Goal: Task Accomplishment & Management: Manage account settings

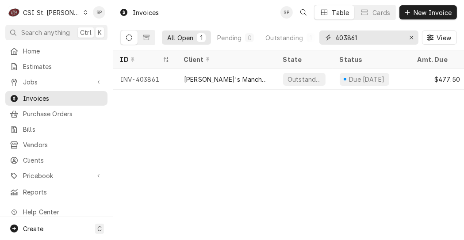
click at [364, 34] on input "403861" at bounding box center [369, 38] width 66 height 14
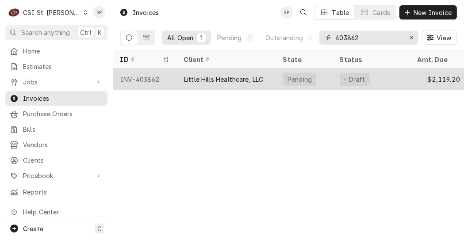
type input "403862"
click at [152, 77] on div "INV-403862" at bounding box center [145, 79] width 64 height 21
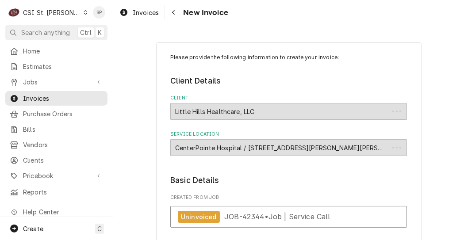
type textarea "x"
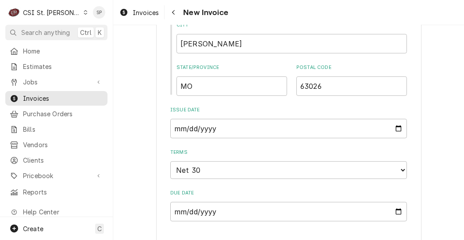
scroll to position [514, 0]
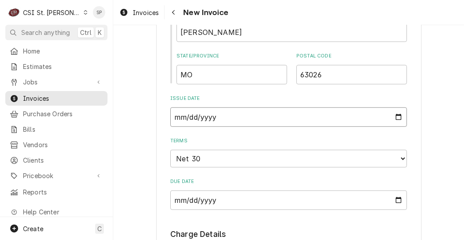
click at [401, 117] on input "2025-09-11" at bounding box center [288, 117] width 237 height 19
click at [392, 117] on input "2025-09-11" at bounding box center [288, 117] width 237 height 19
type input "2025-09-26"
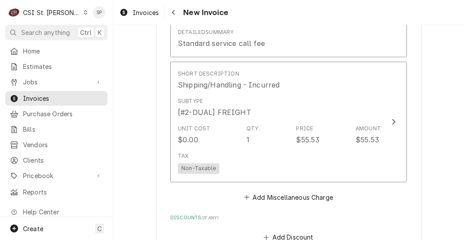
scroll to position [1576, 0]
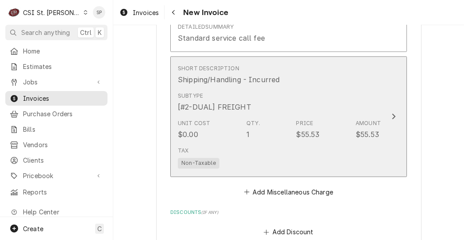
click at [313, 143] on div "Unit Cost $0.00 Qty. 1 Price $55.53 Amount $55.53" at bounding box center [279, 129] width 203 height 27
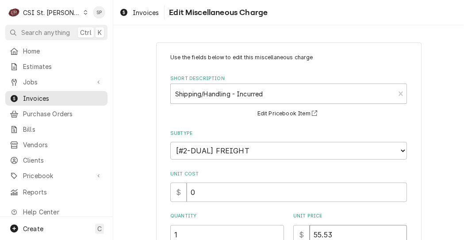
click at [336, 237] on input "55.53" at bounding box center [358, 234] width 97 height 19
type textarea "x"
type input "55.5"
type textarea "x"
type input "55"
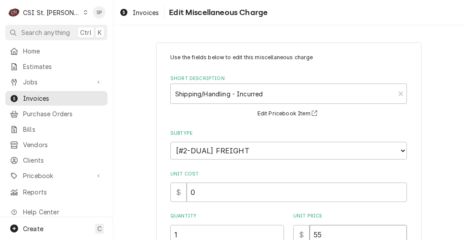
type textarea "x"
type input "5"
type textarea "x"
type input "2"
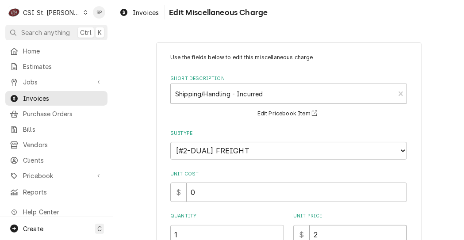
type textarea "x"
type input "25"
type textarea "x"
type input "25.0"
type textarea "x"
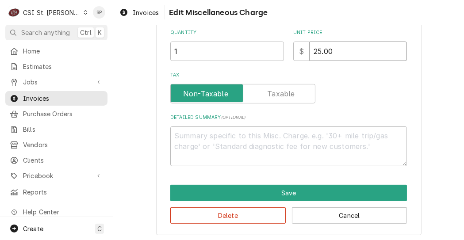
scroll to position [186, 0]
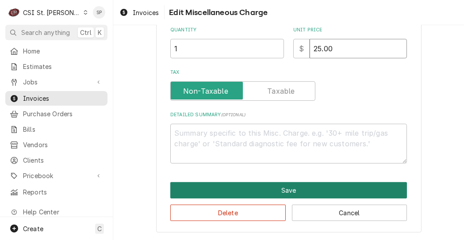
type input "25.00"
click at [240, 188] on button "Save" at bounding box center [288, 190] width 237 height 16
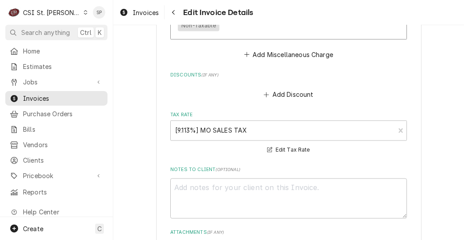
scroll to position [1902, 0]
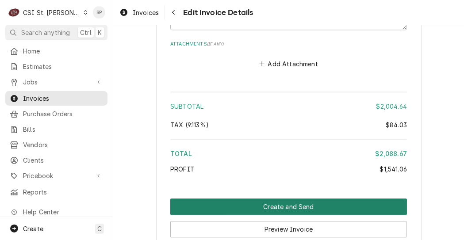
click at [292, 207] on button "Create and Send" at bounding box center [288, 207] width 237 height 16
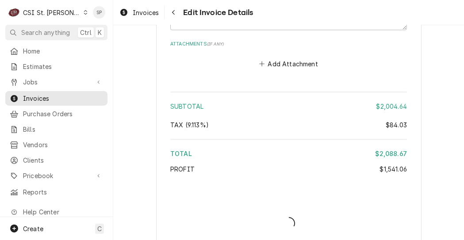
type textarea "x"
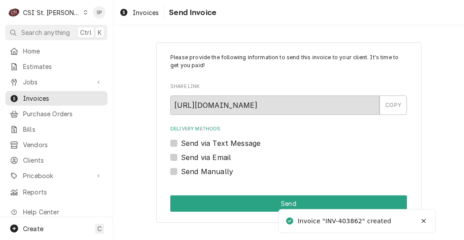
click at [182, 156] on label "Send via Email" at bounding box center [206, 157] width 50 height 11
click at [182, 156] on input "Send via Email" at bounding box center [299, 161] width 237 height 19
checkbox input "true"
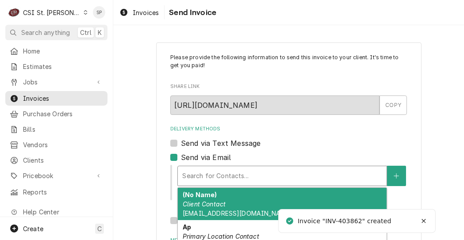
click at [212, 177] on div "Delivery Methods" at bounding box center [282, 176] width 200 height 16
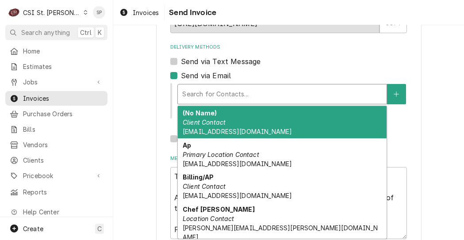
scroll to position [88, 0]
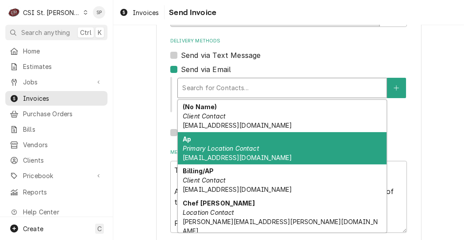
click at [237, 153] on div "Ap Primary Location Contact ap@cphmo.net" at bounding box center [282, 148] width 209 height 32
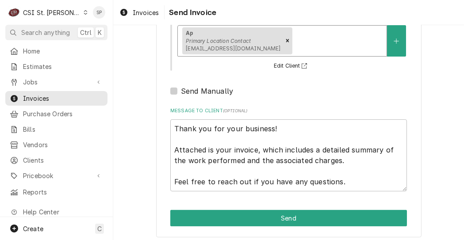
scroll to position [146, 0]
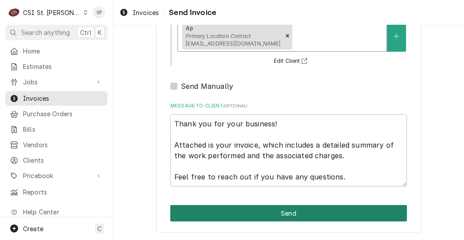
click at [287, 212] on button "Send" at bounding box center [288, 213] width 237 height 16
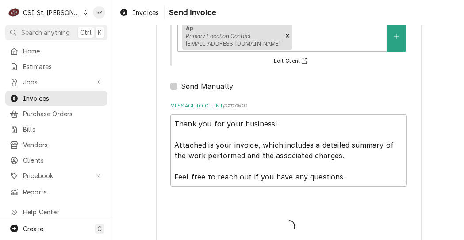
type textarea "x"
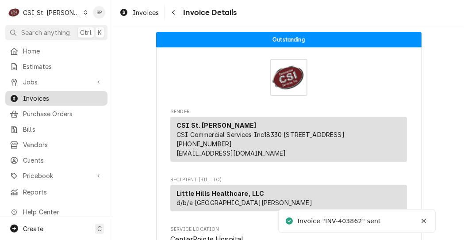
click at [46, 94] on span "Invoices" at bounding box center [63, 98] width 80 height 9
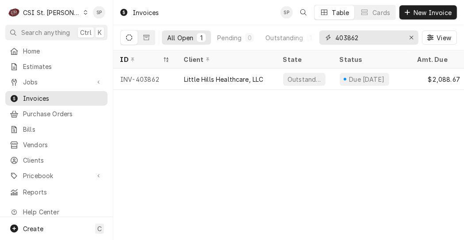
click at [363, 39] on input "403862" at bounding box center [369, 38] width 66 height 14
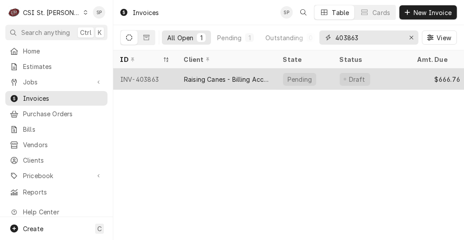
type input "403863"
click at [154, 76] on div "INV-403863" at bounding box center [145, 79] width 64 height 21
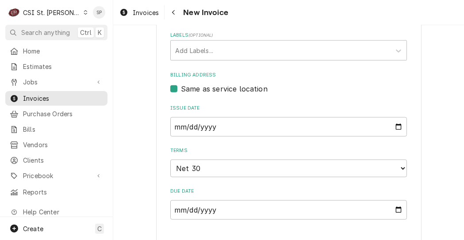
scroll to position [566, 0]
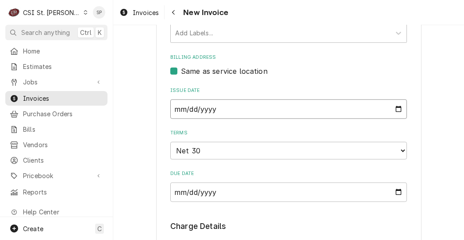
click at [398, 102] on input "2025-09-11" at bounding box center [288, 109] width 237 height 19
type input "2025-09-26"
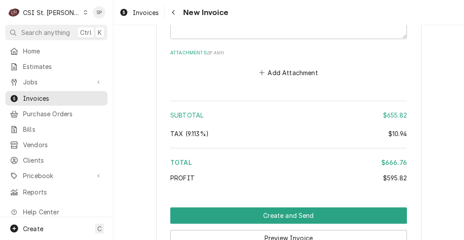
scroll to position [1827, 0]
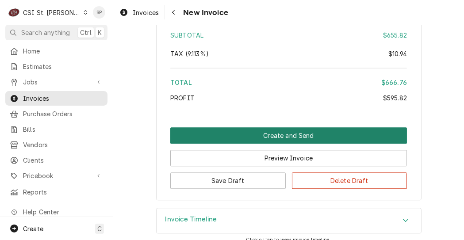
click at [274, 127] on button "Create and Send" at bounding box center [288, 135] width 237 height 16
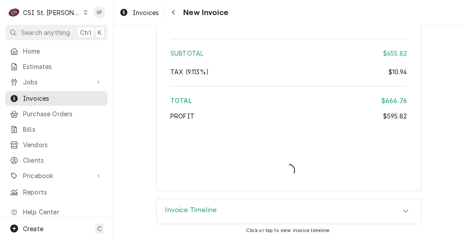
scroll to position [1799, 0]
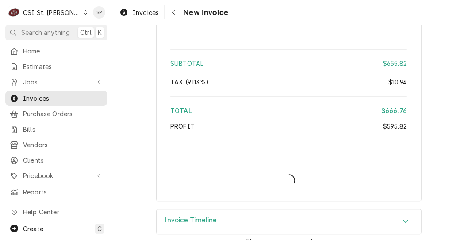
type textarea "x"
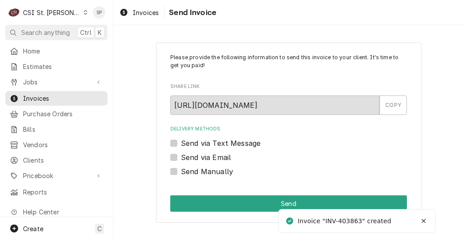
click at [179, 155] on div "Send via Email" at bounding box center [288, 157] width 237 height 11
click at [181, 157] on label "Send via Email" at bounding box center [206, 157] width 50 height 11
click at [181, 157] on input "Send via Email" at bounding box center [299, 161] width 237 height 19
checkbox input "true"
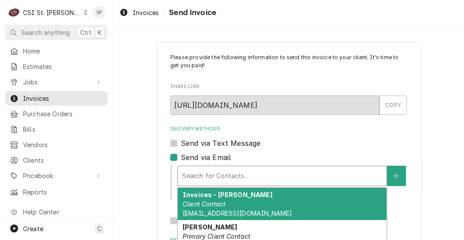
click at [213, 182] on div "Delivery Methods" at bounding box center [282, 176] width 200 height 16
click at [204, 213] on span "kelsey.hetlage@csi1.com" at bounding box center [237, 214] width 109 height 8
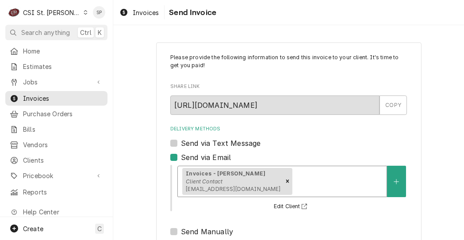
scroll to position [146, 0]
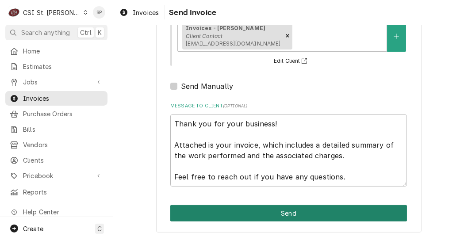
click at [269, 215] on button "Send" at bounding box center [288, 213] width 237 height 16
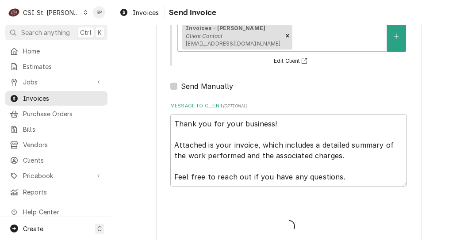
type textarea "x"
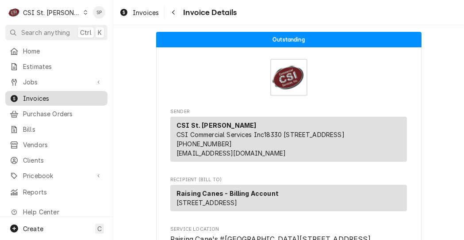
click at [73, 94] on span "Invoices" at bounding box center [63, 98] width 80 height 9
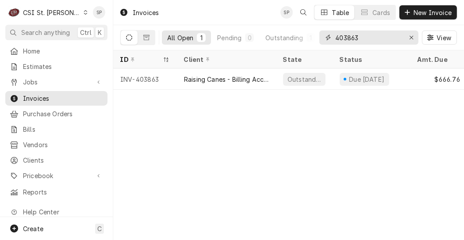
click at [366, 39] on input "403863" at bounding box center [369, 38] width 66 height 14
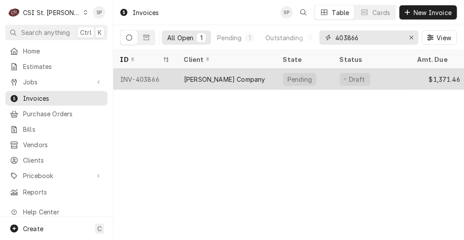
type input "403866"
click at [150, 75] on div "INV-403866" at bounding box center [145, 79] width 64 height 21
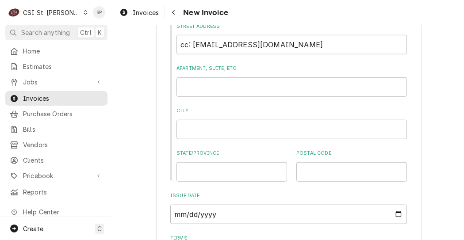
scroll to position [637, 0]
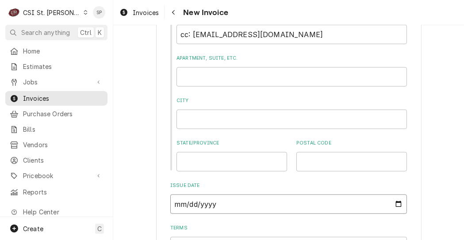
click at [392, 203] on input "2025-09-11" at bounding box center [288, 204] width 237 height 19
type textarea "x"
click at [395, 204] on input "2025-09-19" at bounding box center [288, 204] width 237 height 19
type input "2025-09-26"
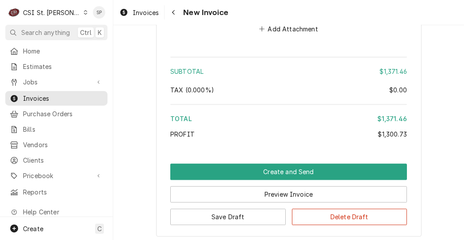
scroll to position [1971, 0]
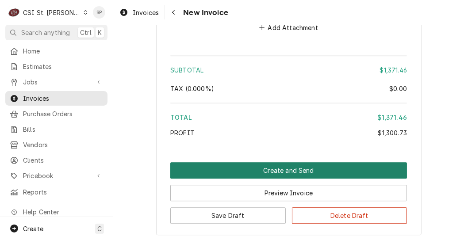
click at [294, 174] on button "Create and Send" at bounding box center [288, 170] width 237 height 16
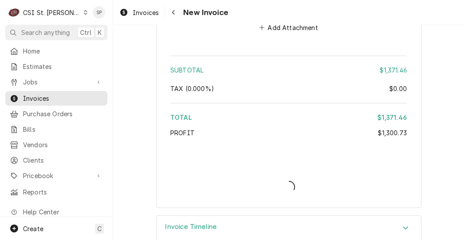
type textarea "x"
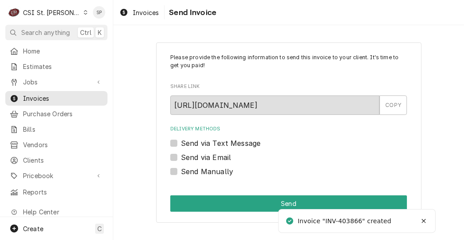
click at [199, 153] on label "Send via Email" at bounding box center [206, 157] width 50 height 11
click at [199, 153] on input "Send via Email" at bounding box center [299, 161] width 237 height 19
checkbox input "true"
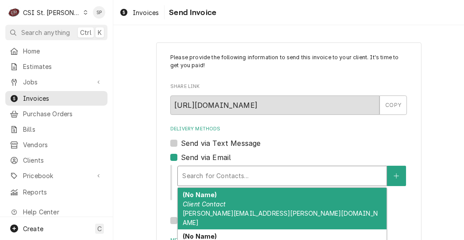
click at [194, 174] on div "Delivery Methods" at bounding box center [282, 176] width 200 height 16
click at [217, 202] on em "Client Contact" at bounding box center [204, 205] width 43 height 8
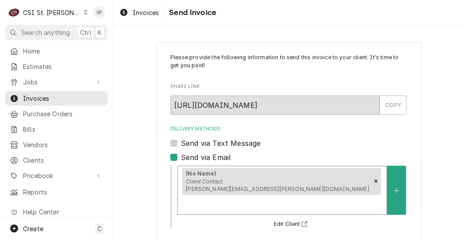
scroll to position [146, 0]
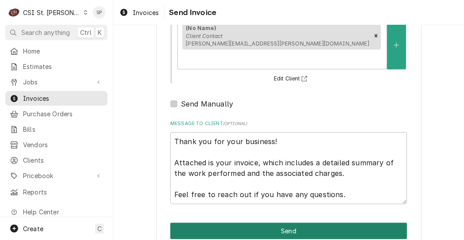
click at [285, 223] on button "Send" at bounding box center [288, 231] width 237 height 16
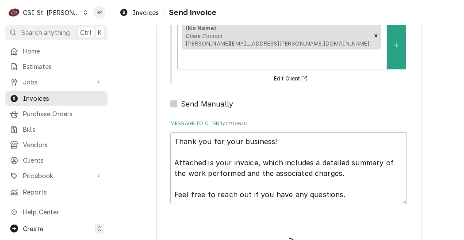
type textarea "x"
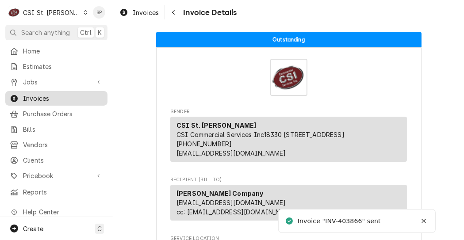
click at [52, 102] on link "Invoices" at bounding box center [56, 98] width 102 height 15
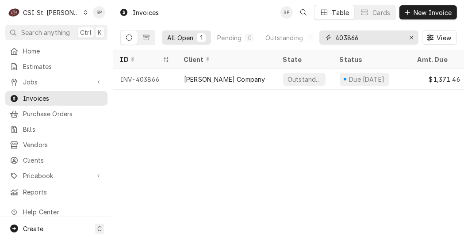
click at [366, 38] on input "403866" at bounding box center [369, 38] width 66 height 14
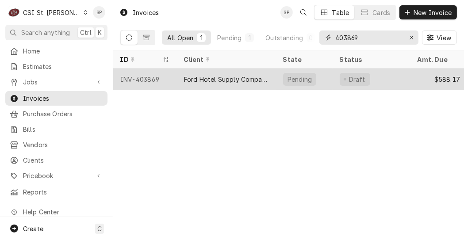
type input "403869"
click at [149, 80] on div "INV-403869" at bounding box center [145, 79] width 64 height 21
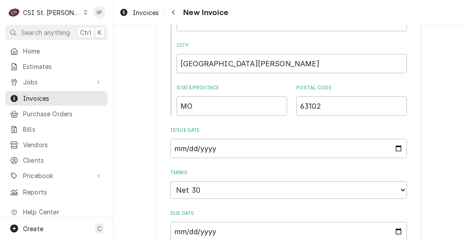
scroll to position [496, 0]
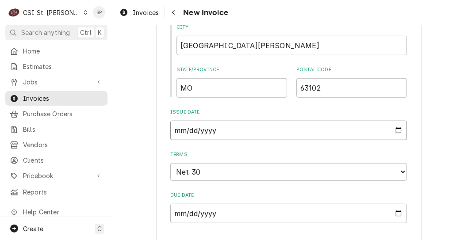
click at [396, 130] on input "[DATE]" at bounding box center [288, 130] width 237 height 19
type input "2025-09-26"
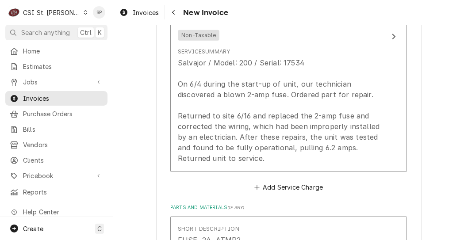
scroll to position [885, 0]
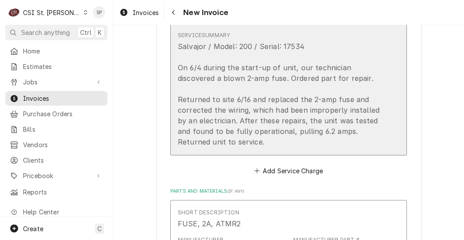
click at [306, 133] on div "Salvajor / Model: 200 / Serial: 17534 On 6/4 during the start-up of unit, our t…" at bounding box center [279, 94] width 203 height 106
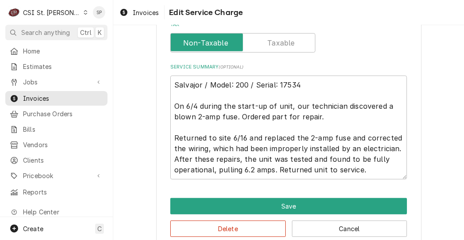
scroll to position [380, 0]
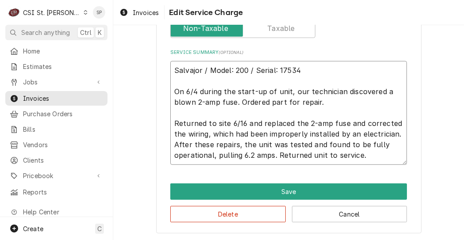
click at [369, 155] on textarea "Salvajor / Model: 200 / Serial: 17534 On 6/4 during the start-up of unit, our t…" at bounding box center [288, 113] width 237 height 104
type textarea "x"
type textarea "Salvajor / Model: 200 / Serial: 17534 On 6/4 during the start-up of unit, our t…"
type textarea "x"
type textarea "Salvajor / Model: 200 / Serial: 17534 On 6/4 during the start-up of unit, our t…"
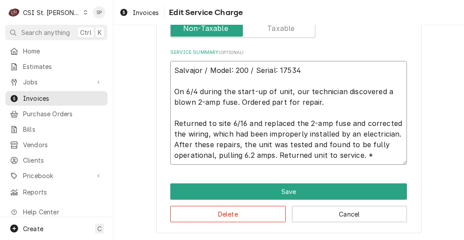
type textarea "x"
type textarea "Salvajor / Model: 200 / Serial: 17534 On 6/4 during the start-up of unit, our t…"
type textarea "x"
type textarea "Salvajor / Model: 200 / Serial: 17534 On 6/4 during the start-up of unit, our t…"
type textarea "x"
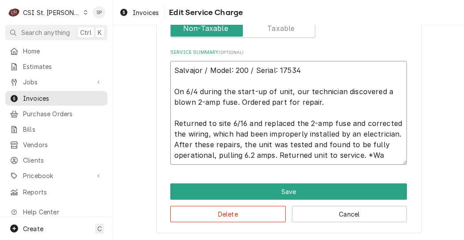
type textarea "Salvajor / Model: 200 / Serial: 17534 On 6/4 during the start-up of unit, our t…"
type textarea "x"
type textarea "Salvajor / Model: 200 / Serial: 17534 On 6/4 during the start-up of unit, our t…"
type textarea "x"
type textarea "Salvajor / Model: 200 / Serial: 17534 On 6/4 during the start-up of unit, our t…"
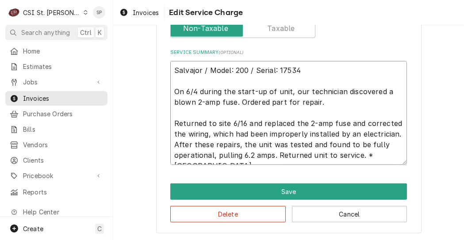
type textarea "x"
type textarea "Salvajor / Model: 200 / Serial: 17534 On 6/4 during the start-up of unit, our t…"
type textarea "x"
type textarea "Salvajor / Model: 200 / Serial: 17534 On 6/4 during the start-up of unit, our t…"
type textarea "x"
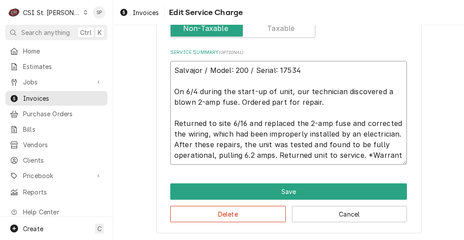
type textarea "Salvajor / Model: 200 / Serial: 17534 On 6/4 during the start-up of unit, our t…"
type textarea "x"
type textarea "Salvajor / Model: 200 / Serial: 17534 On 6/4 during the start-up of unit, our t…"
type textarea "x"
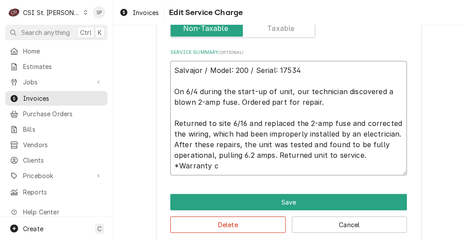
type textarea "Salvajor / Model: 200 / Serial: 17534 On 6/4 during the start-up of unit, our t…"
type textarea "x"
type textarea "Salvajor / Model: 200 / Serial: 17534 On 6/4 during the start-up of unit, our t…"
type textarea "x"
type textarea "Salvajor / Model: 200 / Serial: 17534 On 6/4 during the start-up of unit, our t…"
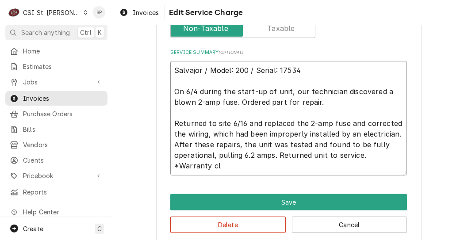
type textarea "x"
type textarea "Salvajor / Model: 200 / Serial: 17534 On 6/4 during the start-up of unit, our t…"
type textarea "x"
type textarea "Salvajor / Model: 200 / Serial: 17534 On 6/4 during the start-up of unit, our t…"
type textarea "x"
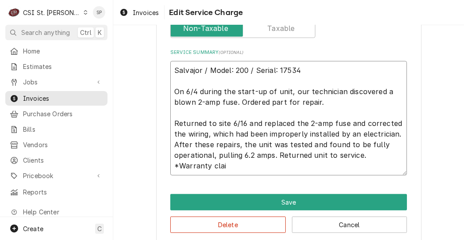
type textarea "Salvajor / Model: 200 / Serial: 17534 On 6/4 during the start-up of unit, our t…"
type textarea "x"
type textarea "Salvajor / Model: 200 / Serial: 17534 On 6/4 during the start-up of unit, our t…"
type textarea "x"
type textarea "Salvajor / Model: 200 / Serial: 17534 On 6/4 during the start-up of unit, our t…"
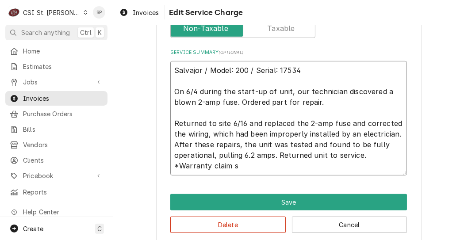
type textarea "x"
type textarea "Salvajor / Model: 200 / Serial: 17534 On 6/4 during the start-up of unit, our t…"
type textarea "x"
type textarea "Salvajor / Model: 200 / Serial: 17534 On 6/4 during the start-up of unit, our t…"
type textarea "x"
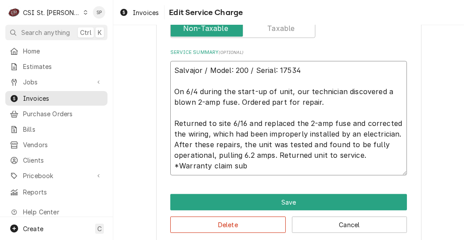
type textarea "Salvajor / Model: 200 / Serial: 17534 On 6/4 during the start-up of unit, our t…"
type textarea "x"
type textarea "Salvajor / Model: 200 / Serial: 17534 On 6/4 during the start-up of unit, our t…"
type textarea "x"
type textarea "Salvajor / Model: 200 / Serial: 17534 On 6/4 during the start-up of unit, our t…"
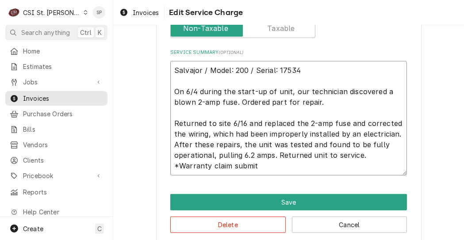
type textarea "x"
type textarea "Salvajor / Model: 200 / Serial: 17534 On 6/4 during the start-up of unit, our t…"
type textarea "x"
type textarea "Salvajor / Model: 200 / Serial: 17534 On 6/4 during the start-up of unit, our t…"
type textarea "x"
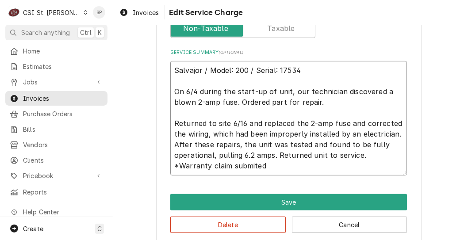
type textarea "Salvajor / Model: 200 / Serial: 17534 On 6/4 during the start-up of unit, our t…"
type textarea "x"
type textarea "Salvajor / Model: 200 / Serial: 17534 On 6/4 during the start-up of unit, our t…"
type textarea "x"
type textarea "Salvajor / Model: 200 / Serial: 17534 On 6/4 during the start-up of unit, our t…"
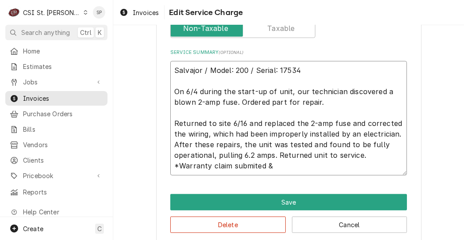
type textarea "x"
type textarea "Salvajor / Model: 200 / Serial: 17534 On 6/4 during the start-up of unit, our t…"
type textarea "x"
type textarea "Salvajor / Model: 200 / Serial: 17534 On 6/4 during the start-up of unit, our t…"
type textarea "x"
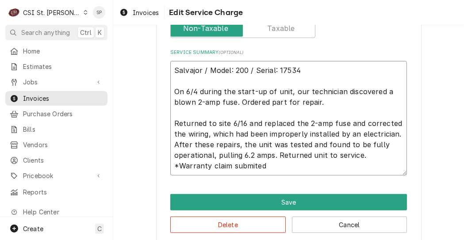
type textarea "Salvajor / Model: 200 / Serial: 17534 On 6/4 during the start-up of unit, our t…"
type textarea "x"
type textarea "Salvajor / Model: 200 / Serial: 17534 On 6/4 during the start-up of unit, our t…"
type textarea "x"
type textarea "Salvajor / Model: 200 / Serial: 17534 On 6/4 during the start-up of unit, our t…"
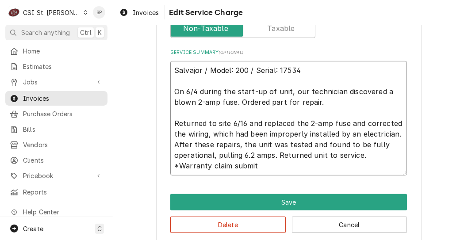
type textarea "x"
type textarea "Salvajor / Model: 200 / Serial: 17534 On 6/4 during the start-up of unit, our t…"
type textarea "x"
type textarea "Salvajor / Model: 200 / Serial: 17534 On 6/4 during the start-up of unit, our t…"
type textarea "x"
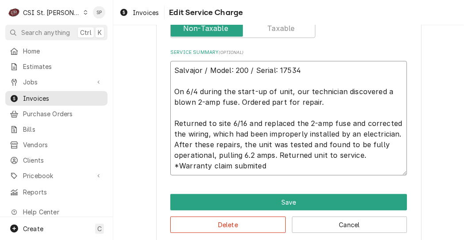
type textarea "Salvajor / Model: 200 / Serial: 17534 On 6/4 during the start-up of unit, our t…"
type textarea "x"
type textarea "Salvajor / Model: 200 / Serial: 17534 On 6/4 during the start-up of unit, our t…"
type textarea "x"
type textarea "Salvajor / Model: 200 / Serial: 17534 On 6/4 during the start-up of unit, our t…"
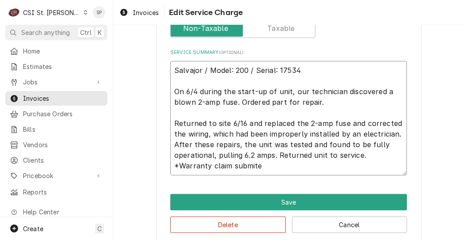
type textarea "x"
type textarea "Salvajor / Model: 200 / Serial: 17534 On 6/4 during the start-up of unit, our t…"
type textarea "x"
type textarea "Salvajor / Model: 200 / Serial: 17534 On 6/4 during the start-up of unit, our t…"
type textarea "x"
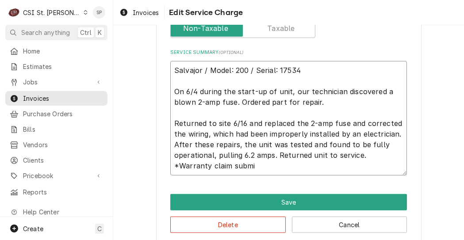
type textarea "Salvajor / Model: 200 / Serial: 17534 On 6/4 during the start-up of unit, our t…"
type textarea "x"
type textarea "Salvajor / Model: 200 / Serial: 17534 On 6/4 during the start-up of unit, our t…"
type textarea "x"
type textarea "Salvajor / Model: 200 / Serial: 17534 On 6/4 during the start-up of unit, our t…"
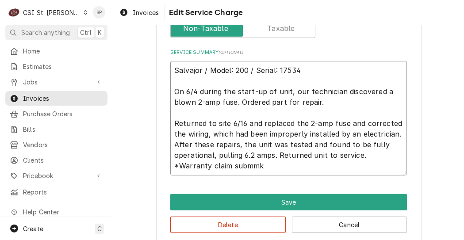
type textarea "x"
type textarea "Salvajor / Model: 200 / Serial: 17534 On 6/4 during the start-up of unit, our t…"
type textarea "x"
type textarea "Salvajor / Model: 200 / Serial: 17534 On 6/4 during the start-up of unit, our t…"
type textarea "x"
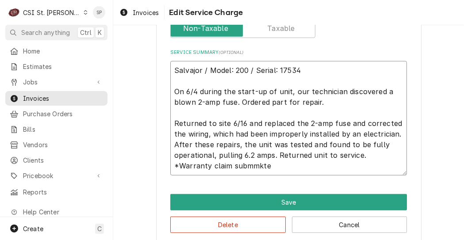
type textarea "Salvajor / Model: 200 / Serial: 17534 On 6/4 during the start-up of unit, our t…"
type textarea "x"
type textarea "Salvajor / Model: 200 / Serial: 17534 On 6/4 during the start-up of unit, our t…"
type textarea "x"
type textarea "Salvajor / Model: 200 / Serial: 17534 On 6/4 during the start-up of unit, our t…"
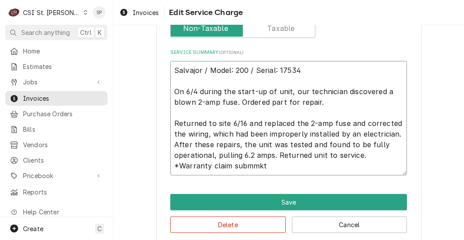
type textarea "x"
type textarea "Salvajor / Model: 200 / Serial: 17534 On 6/4 during the start-up of unit, our t…"
type textarea "x"
type textarea "Salvajor / Model: 200 / Serial: 17534 On 6/4 during the start-up of unit, our t…"
type textarea "x"
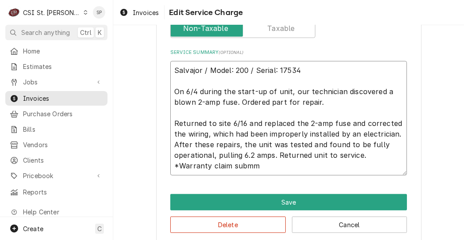
type textarea "Salvajor / Model: 200 / Serial: 17534 On 6/4 during the start-up of unit, our t…"
type textarea "x"
type textarea "Salvajor / Model: 200 / Serial: 17534 On 6/4 during the start-up of unit, our t…"
type textarea "x"
type textarea "Salvajor / Model: 200 / Serial: 17534 On 6/4 during the start-up of unit, our t…"
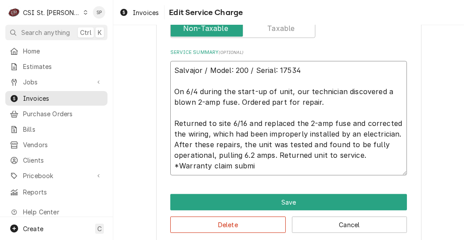
type textarea "x"
type textarea "Salvajor / Model: 200 / Serial: 17534 On 6/4 during the start-up of unit, our t…"
type textarea "x"
type textarea "Salvajor / Model: 200 / Serial: 17534 On 6/4 during the start-up of unit, our t…"
type textarea "x"
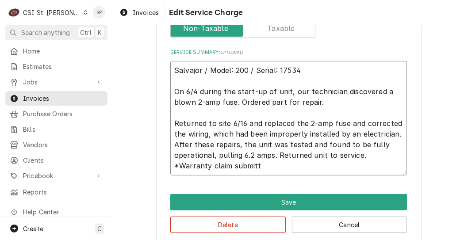
type textarea "Salvajor / Model: 200 / Serial: 17534 On 6/4 during the start-up of unit, our t…"
type textarea "x"
type textarea "Salvajor / Model: 200 / Serial: 17534 On 6/4 during the start-up of unit, our t…"
type textarea "x"
type textarea "Salvajor / Model: 200 / Serial: 17534 On 6/4 during the start-up of unit, our t…"
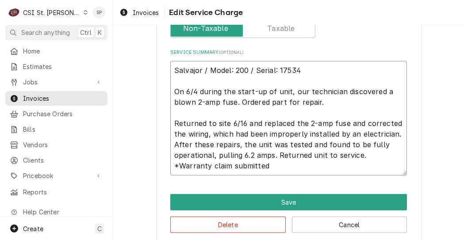
type textarea "x"
type textarea "Salvajor / Model: 200 / Serial: 17534 On 6/4 during the start-up of unit, our t…"
type textarea "x"
type textarea "Salvajor / Model: 200 / Serial: 17534 On 6/4 during the start-up of unit, our t…"
type textarea "x"
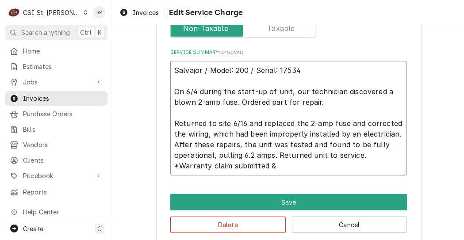
type textarea "Salvajor / Model: 200 / Serial: 17534 On 6/4 during the start-up of unit, our t…"
type textarea "x"
type textarea "Salvajor / Model: 200 / Serial: 17534 On 6/4 during the start-up of unit, our t…"
type textarea "x"
type textarea "Salvajor / Model: 200 / Serial: 17534 On 6/4 during the start-up of unit, our t…"
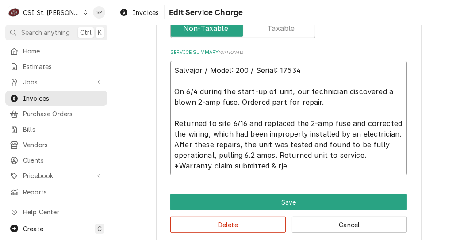
type textarea "x"
type textarea "Salvajor / Model: 200 / Serial: 17534 On 6/4 during the start-up of unit, our t…"
type textarea "x"
type textarea "Salvajor / Model: 200 / Serial: 17534 On 6/4 during the start-up of unit, our t…"
type textarea "x"
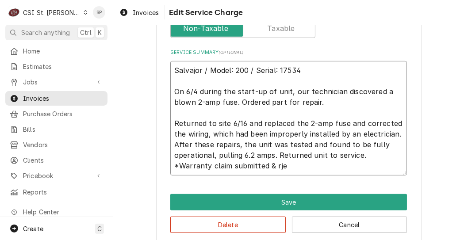
type textarea "Salvajor / Model: 200 / Serial: 17534 On 6/4 during the start-up of unit, our t…"
type textarea "x"
type textarea "Salvajor / Model: 200 / Serial: 17534 On 6/4 during the start-up of unit, our t…"
type textarea "x"
type textarea "Salvajor / Model: 200 / Serial: 17534 On 6/4 during the start-up of unit, our t…"
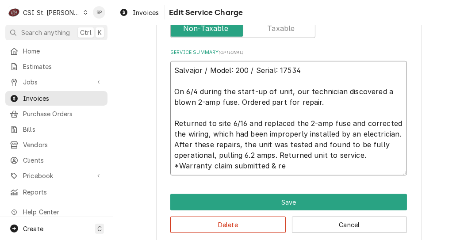
type textarea "x"
type textarea "Salvajor / Model: 200 / Serial: 17534 On 6/4 during the start-up of unit, our t…"
type textarea "x"
type textarea "Salvajor / Model: 200 / Serial: 17534 On 6/4 during the start-up of unit, our t…"
type textarea "x"
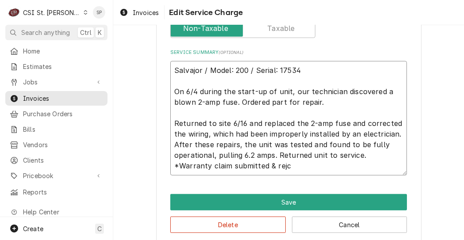
type textarea "Salvajor / Model: 200 / Serial: 17534 On 6/4 during the start-up of unit, our t…"
type textarea "x"
type textarea "Salvajor / Model: 200 / Serial: 17534 On 6/4 during the start-up of unit, our t…"
type textarea "x"
type textarea "Salvajor / Model: 200 / Serial: 17534 On 6/4 during the start-up of unit, our t…"
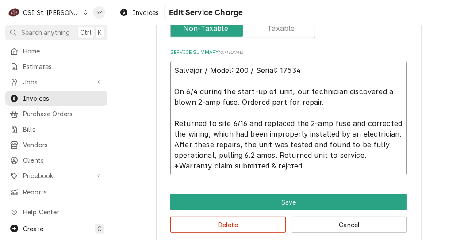
type textarea "x"
type textarea "Salvajor / Model: 200 / Serial: 17534 On 6/4 during the start-up of unit, our t…"
type textarea "x"
type textarea "Salvajor / Model: 200 / Serial: 17534 On 6/4 during the start-up of unit, our t…"
type textarea "x"
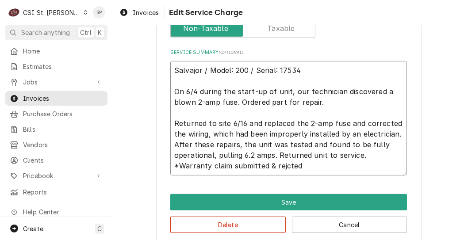
type textarea "Salvajor / Model: 200 / Serial: 17534 On 6/4 during the start-up of unit, our t…"
type textarea "x"
type textarea "Salvajor / Model: 200 / Serial: 17534 On 6/4 during the start-up of unit, our t…"
type textarea "x"
type textarea "Salvajor / Model: 200 / Serial: 17534 On 6/4 during the start-up of unit, our t…"
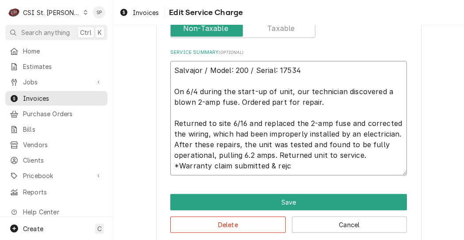
type textarea "x"
type textarea "Salvajor / Model: 200 / Serial: 17534 On 6/4 during the start-up of unit, our t…"
type textarea "x"
type textarea "Salvajor / Model: 200 / Serial: 17534 On 6/4 during the start-up of unit, our t…"
type textarea "x"
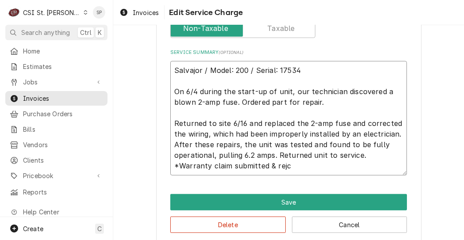
type textarea "Salvajor / Model: 200 / Serial: 17534 On 6/4 during the start-up of unit, our t…"
type textarea "x"
type textarea "Salvajor / Model: 200 / Serial: 17534 On 6/4 during the start-up of unit, our t…"
type textarea "x"
type textarea "Salvajor / Model: 200 / Serial: 17534 On 6/4 during the start-up of unit, our t…"
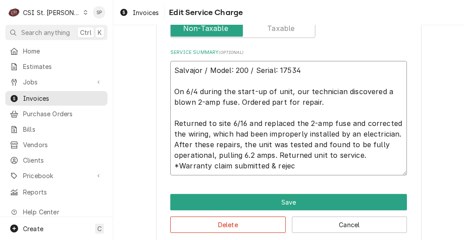
type textarea "x"
type textarea "Salvajor / Model: 200 / Serial: 17534 On 6/4 during the start-up of unit, our t…"
type textarea "x"
type textarea "Salvajor / Model: 200 / Serial: 17534 On 6/4 during the start-up of unit, our t…"
type textarea "x"
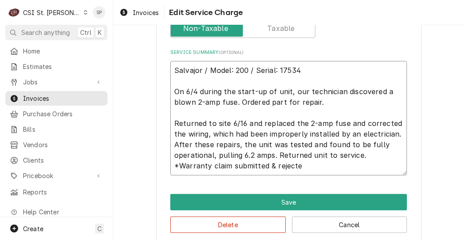
type textarea "Salvajor / Model: 200 / Serial: 17534 On 6/4 during the start-up of unit, our t…"
type textarea "x"
type textarea "Salvajor / Model: 200 / Serial: 17534 On 6/4 during the start-up of unit, our t…"
type textarea "x"
type textarea "Salvajor / Model: 200 / Serial: 17534 On 6/4 during the start-up of unit, our t…"
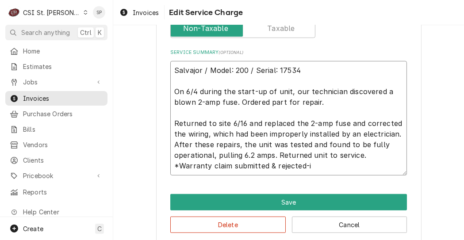
type textarea "x"
type textarea "Salvajor / Model: 200 / Serial: 17534 On 6/4 during the start-up of unit, our t…"
type textarea "x"
type textarea "Salvajor / Model: 200 / Serial: 17534 On 6/4 during the start-up of unit, our t…"
type textarea "x"
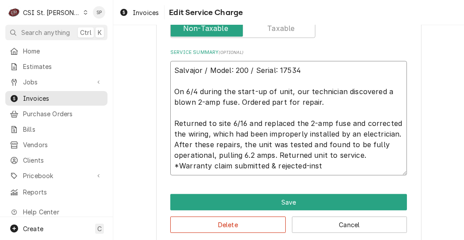
type textarea "Salvajor / Model: 200 / Serial: 17534 On 6/4 during the start-up of unit, our t…"
type textarea "x"
type textarea "Salvajor / Model: 200 / Serial: 17534 On 6/4 during the start-up of unit, our t…"
type textarea "x"
type textarea "Salvajor / Model: 200 / Serial: 17534 On 6/4 during the start-up of unit, our t…"
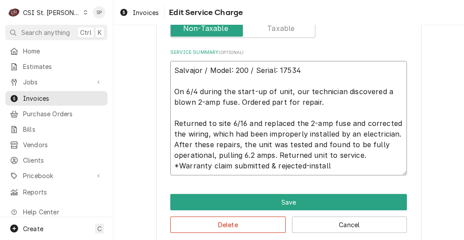
type textarea "x"
type textarea "Salvajor / Model: 200 / Serial: 17534 On 6/4 during the start-up of unit, our t…"
type textarea "x"
type textarea "Salvajor / Model: 200 / Serial: 17534 On 6/4 during the start-up of unit, our t…"
type textarea "x"
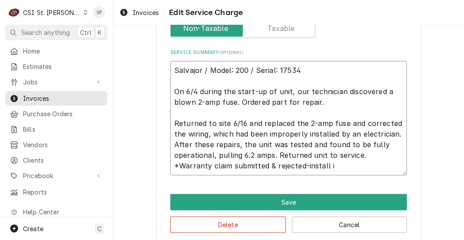
type textarea "Salvajor / Model: 200 / Serial: 17534 On 6/4 during the start-up of unit, our t…"
type textarea "x"
type textarea "Salvajor / Model: 200 / Serial: 17534 On 6/4 during the start-up of unit, our t…"
type textarea "x"
type textarea "Salvajor / Model: 200 / Serial: 17534 On 6/4 during the start-up of unit, our t…"
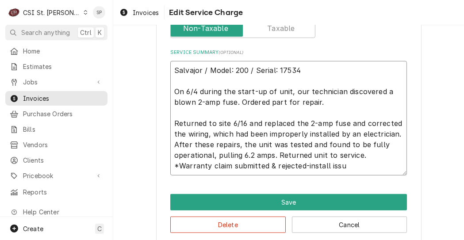
type textarea "x"
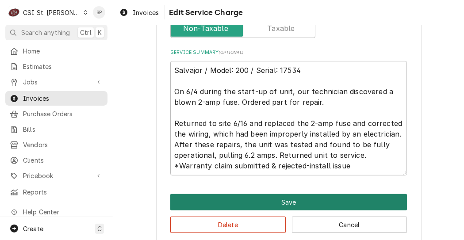
click at [258, 201] on button "Save" at bounding box center [288, 202] width 237 height 16
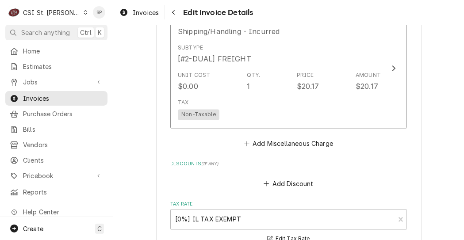
scroll to position [1469, 0]
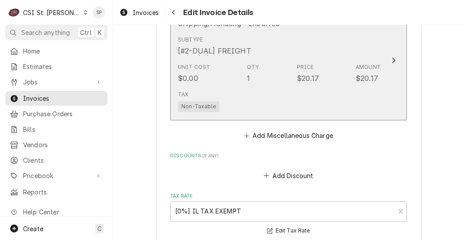
click at [286, 70] on div "Unit Cost $0.00 Qty. 1 Price $20.17 Amount $20.17" at bounding box center [279, 73] width 203 height 27
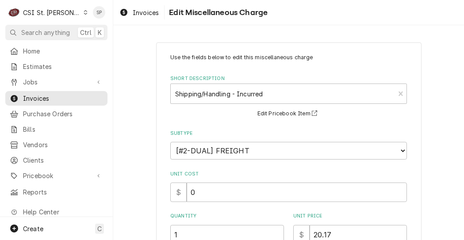
scroll to position [186, 0]
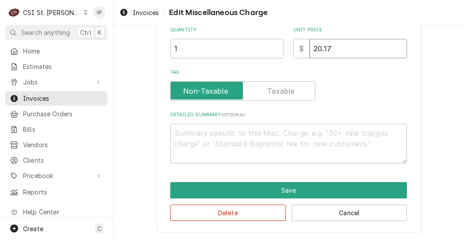
click at [347, 42] on input "20.17" at bounding box center [358, 48] width 97 height 19
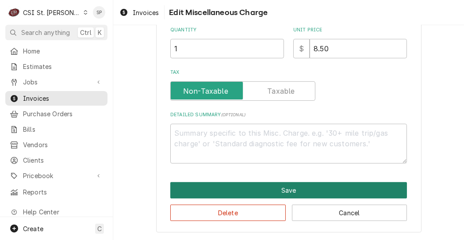
click at [257, 189] on button "Save" at bounding box center [288, 190] width 237 height 16
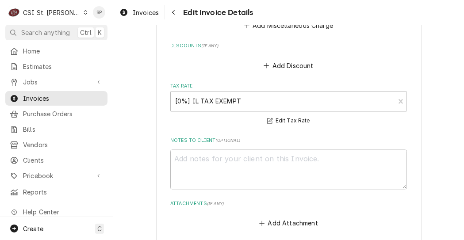
scroll to position [1768, 0]
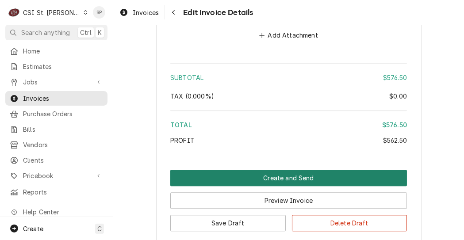
click at [322, 180] on button "Create and Send" at bounding box center [288, 178] width 237 height 16
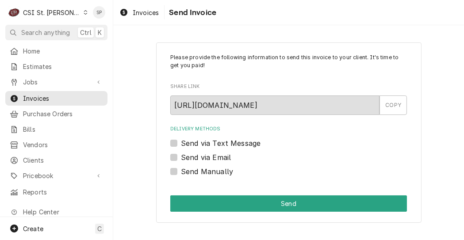
click at [178, 160] on div "Send via Email" at bounding box center [288, 157] width 237 height 11
click at [181, 158] on label "Send via Email" at bounding box center [206, 157] width 50 height 11
click at [181, 158] on input "Send via Email" at bounding box center [299, 161] width 237 height 19
checkbox input "true"
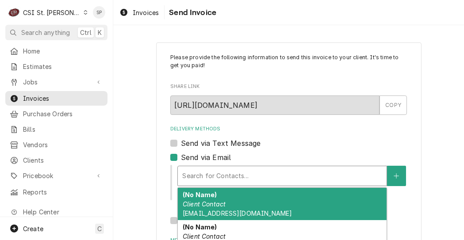
click at [237, 168] on div "Delivery Methods" at bounding box center [282, 176] width 200 height 16
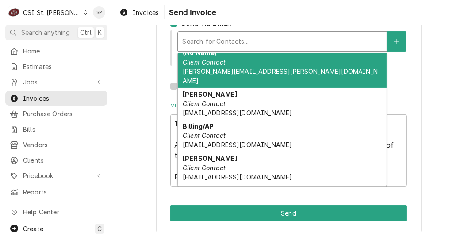
scroll to position [124, 0]
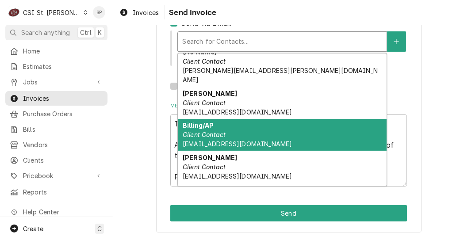
click at [206, 131] on em "Client Contact" at bounding box center [204, 135] width 43 height 8
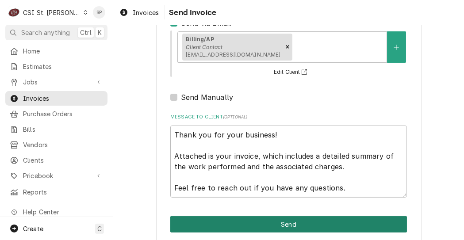
click at [304, 225] on button "Send" at bounding box center [288, 224] width 237 height 16
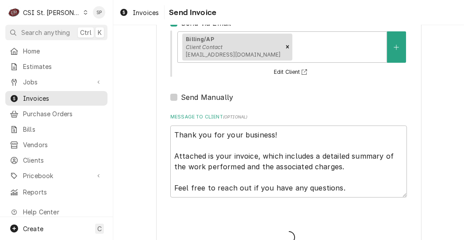
type textarea "x"
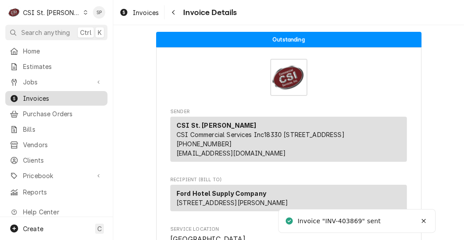
click at [57, 95] on span "Invoices" at bounding box center [63, 98] width 80 height 9
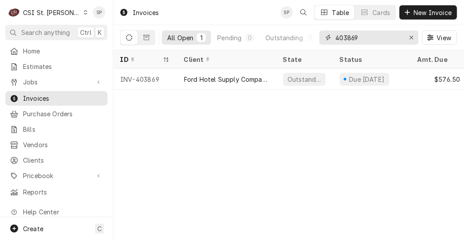
click at [362, 40] on input "403869" at bounding box center [369, 38] width 66 height 14
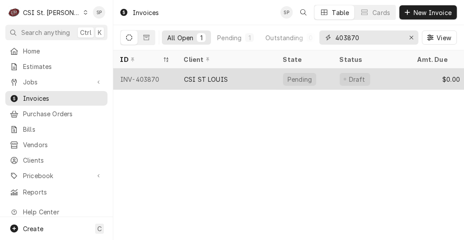
type input "403870"
click at [142, 71] on div "INV-403870" at bounding box center [145, 79] width 64 height 21
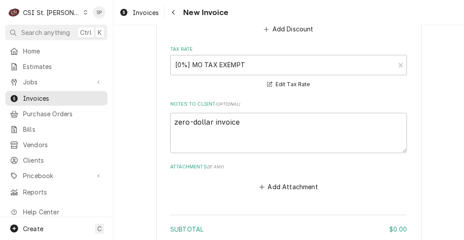
scroll to position [2072, 0]
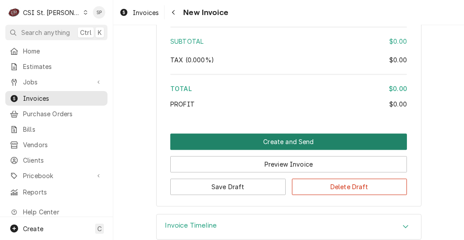
click at [266, 140] on button "Create and Send" at bounding box center [288, 142] width 237 height 16
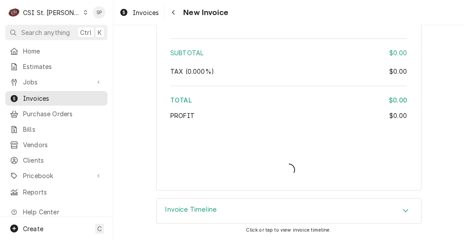
type textarea "x"
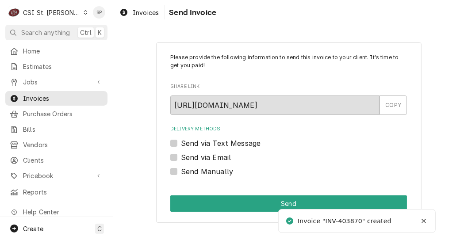
click at [181, 170] on label "Send Manually" at bounding box center [207, 171] width 52 height 11
click at [181, 170] on input "Send Manually" at bounding box center [299, 175] width 237 height 19
checkbox input "true"
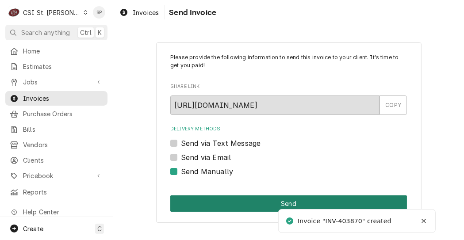
click at [210, 207] on button "Send" at bounding box center [288, 204] width 237 height 16
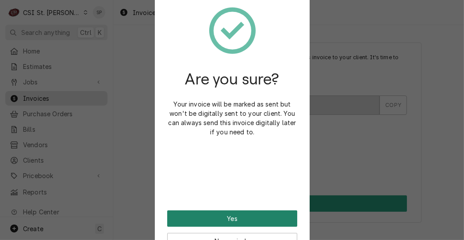
click at [203, 221] on button "Yes" at bounding box center [232, 219] width 130 height 16
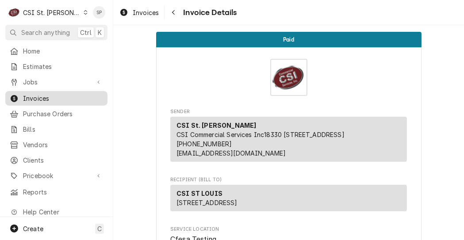
click at [68, 97] on span "Invoices" at bounding box center [63, 98] width 80 height 9
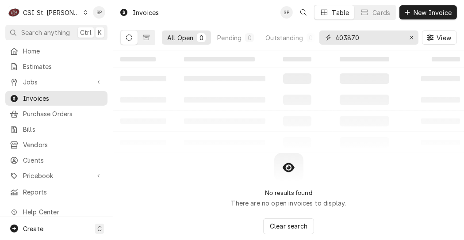
click at [378, 40] on input "403870" at bounding box center [369, 38] width 66 height 14
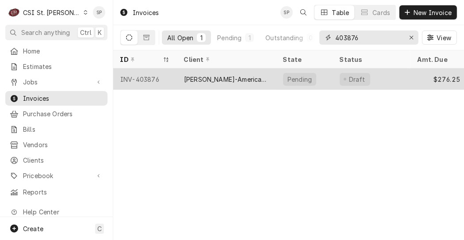
type input "403876"
click at [149, 82] on div "INV-403876" at bounding box center [145, 79] width 64 height 21
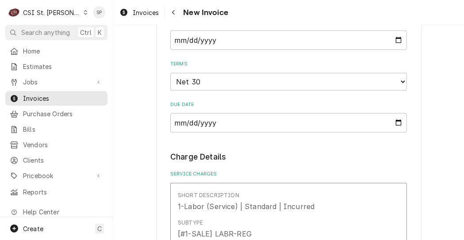
scroll to position [665, 0]
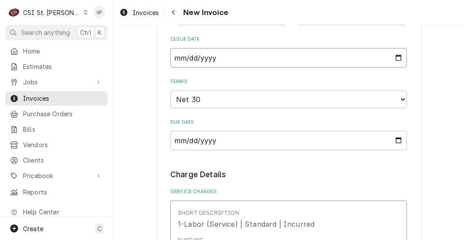
click at [398, 48] on input "2025-09-12" at bounding box center [288, 57] width 237 height 19
type input "2025-09-26"
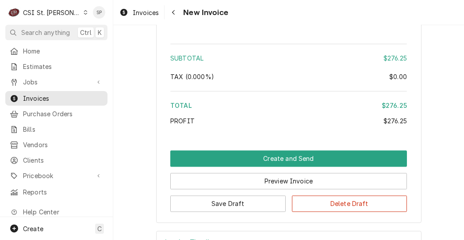
scroll to position [1569, 0]
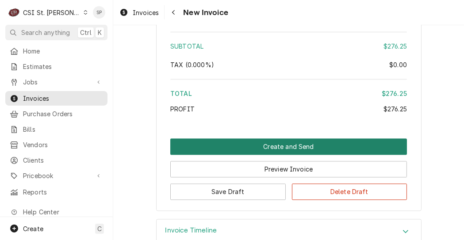
click at [257, 139] on button "Create and Send" at bounding box center [288, 147] width 237 height 16
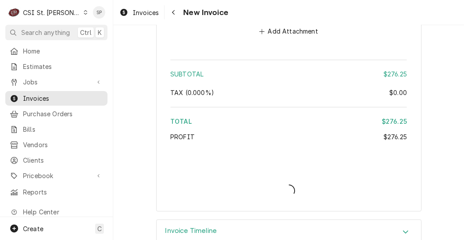
type textarea "x"
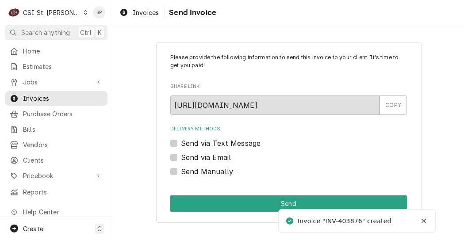
click at [178, 155] on div "Send via Email" at bounding box center [288, 157] width 237 height 11
click at [181, 156] on label "Send via Email" at bounding box center [206, 157] width 50 height 11
click at [181, 156] on input "Send via Email" at bounding box center [299, 161] width 237 height 19
checkbox input "true"
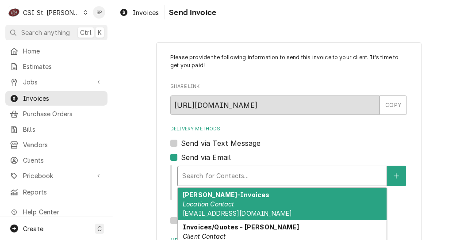
click at [205, 169] on div "Delivery Methods" at bounding box center [282, 176] width 200 height 16
click at [239, 207] on div "[PERSON_NAME]-Invoices Location Contact [EMAIL_ADDRESS][DOMAIN_NAME]" at bounding box center [282, 204] width 209 height 32
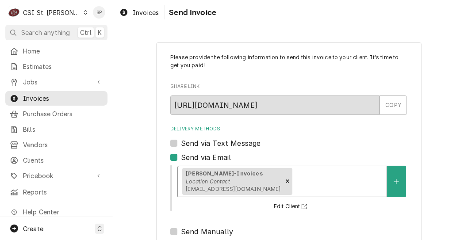
scroll to position [146, 0]
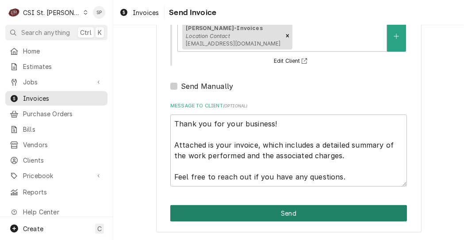
click at [292, 218] on button "Send" at bounding box center [288, 213] width 237 height 16
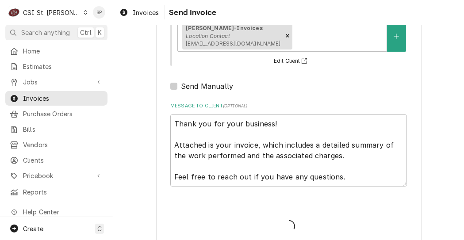
type textarea "x"
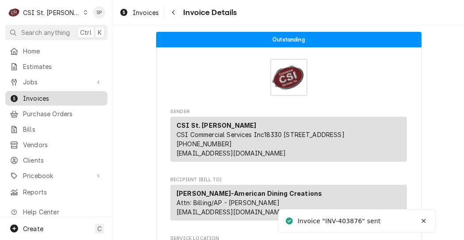
click at [30, 94] on span "Invoices" at bounding box center [63, 98] width 80 height 9
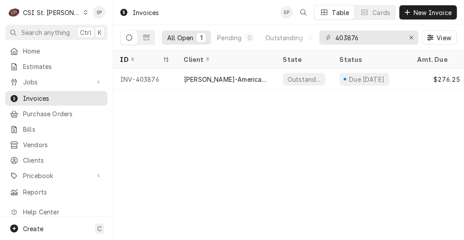
click at [368, 28] on div "403876 View" at bounding box center [389, 37] width 138 height 25
click at [364, 34] on input "403876" at bounding box center [369, 38] width 66 height 14
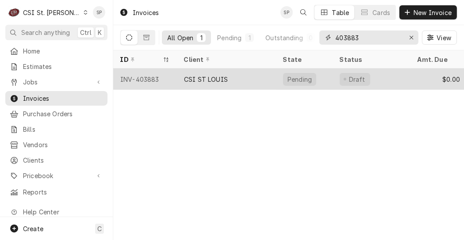
type input "403883"
click at [143, 82] on div "INV-403883" at bounding box center [145, 79] width 64 height 21
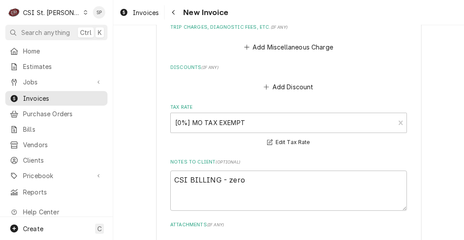
scroll to position [3266, 0]
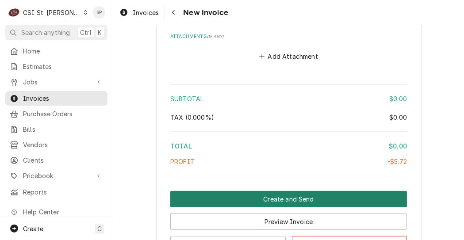
click at [327, 198] on button "Create and Send" at bounding box center [288, 199] width 237 height 16
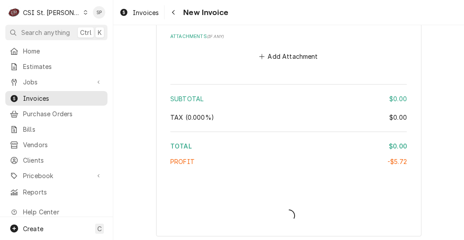
type textarea "x"
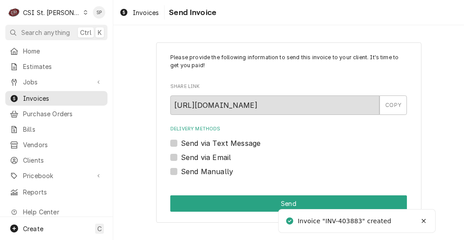
click at [181, 171] on label "Send Manually" at bounding box center [207, 171] width 52 height 11
click at [181, 171] on input "Send Manually" at bounding box center [299, 175] width 237 height 19
checkbox input "true"
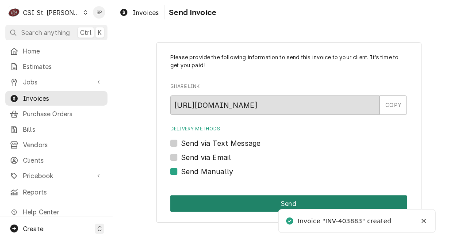
click at [233, 208] on button "Send" at bounding box center [288, 204] width 237 height 16
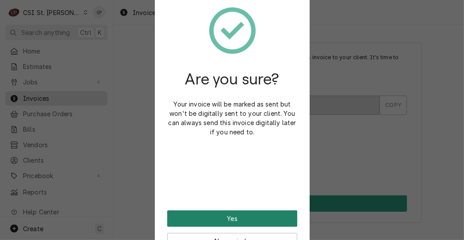
click at [235, 218] on button "Yes" at bounding box center [232, 219] width 130 height 16
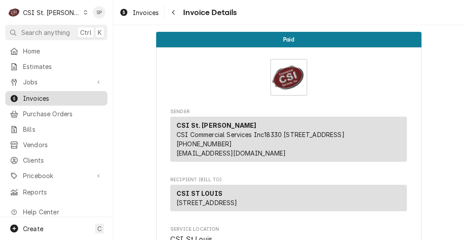
click at [71, 96] on span "Invoices" at bounding box center [63, 98] width 80 height 9
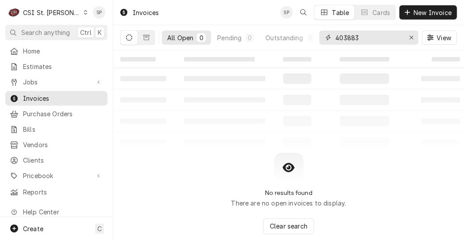
click at [375, 31] on input "403883" at bounding box center [369, 38] width 66 height 14
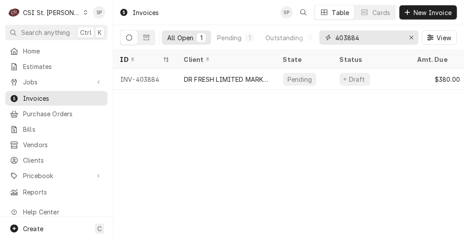
type input "403884"
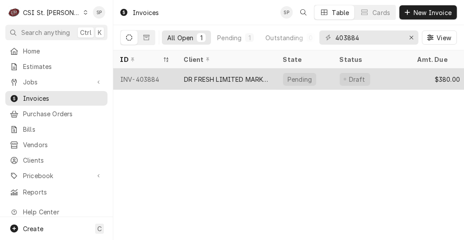
click at [138, 77] on div "INV-403884" at bounding box center [145, 79] width 64 height 21
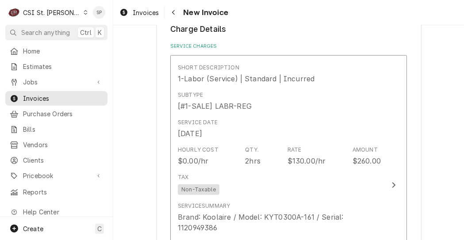
scroll to position [879, 0]
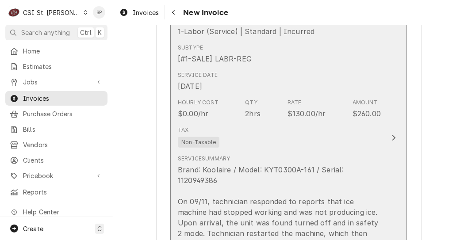
click at [271, 158] on div "Service Summary Brand: Koolaire / Model: KYT0300A-161 / Serial: 1120949386 On 0…" at bounding box center [279, 207] width 203 height 105
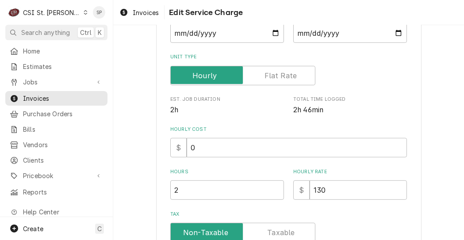
scroll to position [177, 0]
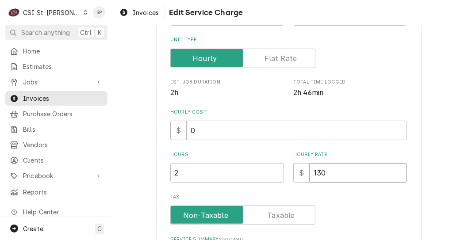
click at [325, 172] on input "130" at bounding box center [358, 172] width 97 height 19
type textarea "x"
type input "13"
type textarea "x"
type input "1"
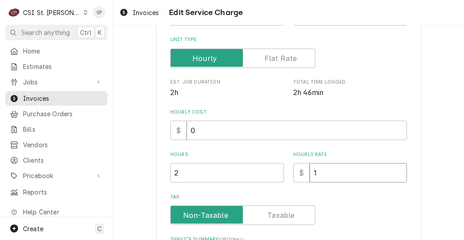
type textarea "x"
type input "0"
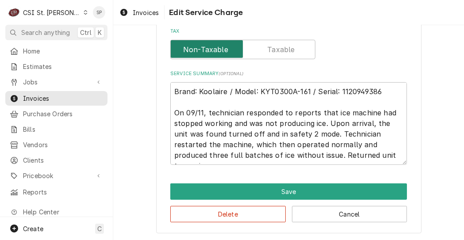
scroll to position [344, 0]
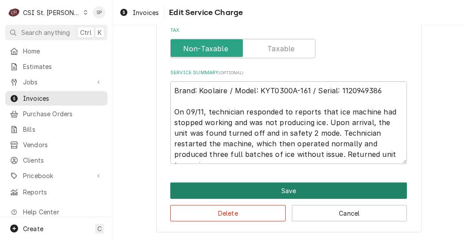
click at [253, 188] on button "Save" at bounding box center [288, 191] width 237 height 16
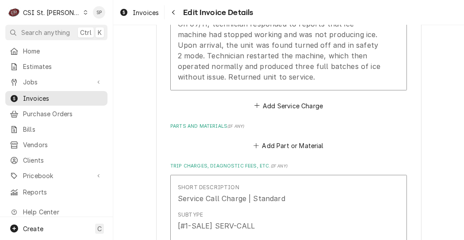
scroll to position [1246, 0]
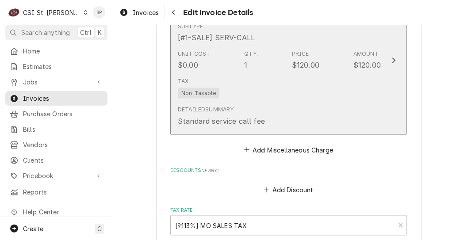
click at [274, 41] on div "Subtype [#1-SALE] SERV-CALL" at bounding box center [279, 32] width 203 height 27
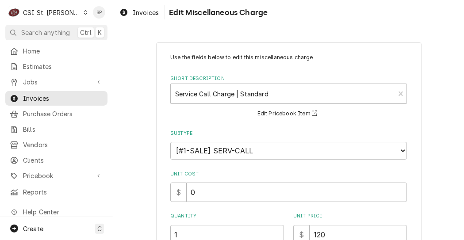
scroll to position [186, 0]
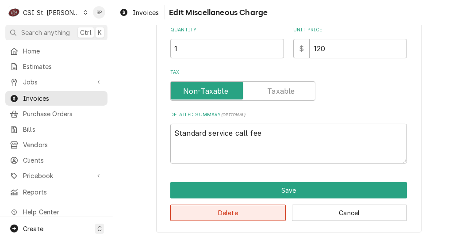
click at [221, 213] on button "Delete" at bounding box center [228, 213] width 116 height 16
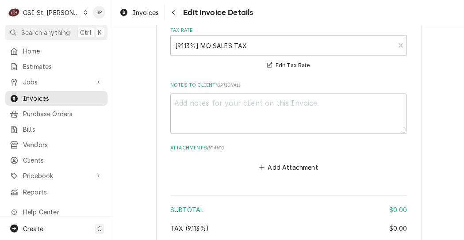
scroll to position [1459, 0]
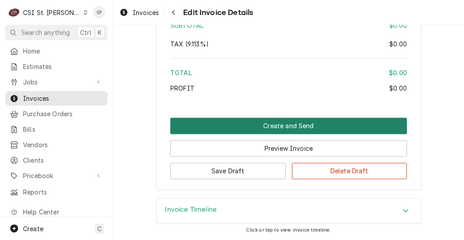
click at [256, 124] on button "Create and Send" at bounding box center [288, 126] width 237 height 16
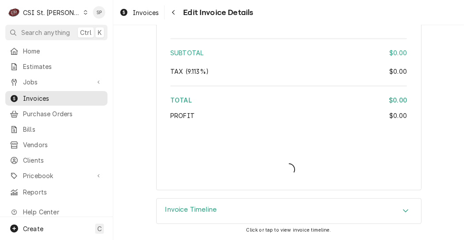
type textarea "x"
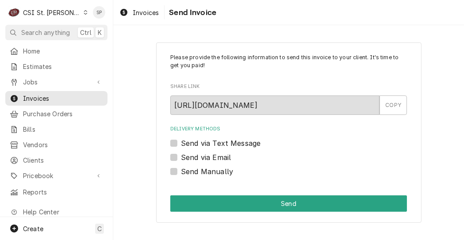
click at [196, 170] on label "Send Manually" at bounding box center [207, 171] width 52 height 11
click at [196, 170] on input "Send Manually" at bounding box center [299, 175] width 237 height 19
checkbox input "true"
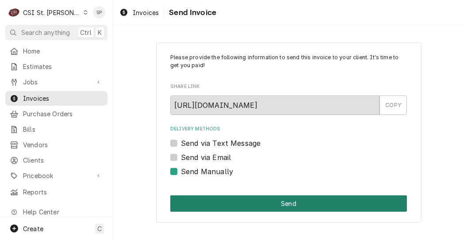
click at [202, 200] on button "Send" at bounding box center [288, 204] width 237 height 16
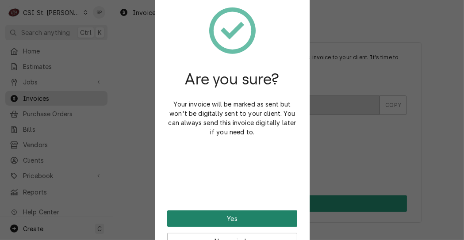
click at [234, 216] on button "Yes" at bounding box center [232, 219] width 130 height 16
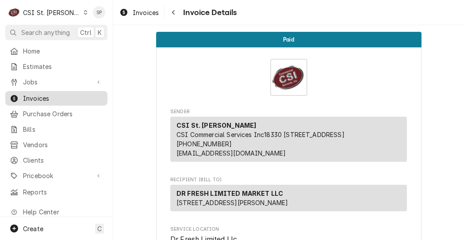
click at [71, 95] on span "Invoices" at bounding box center [63, 98] width 80 height 9
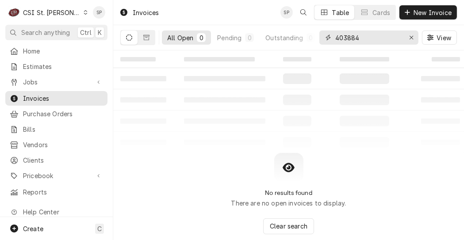
click at [363, 39] on input "403884" at bounding box center [369, 38] width 66 height 14
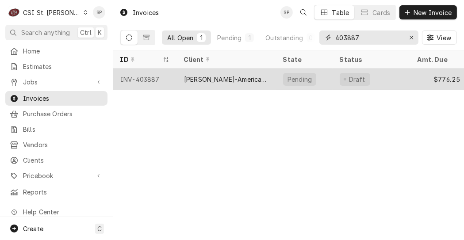
type input "403887"
click at [142, 79] on div "INV-403887" at bounding box center [145, 79] width 64 height 21
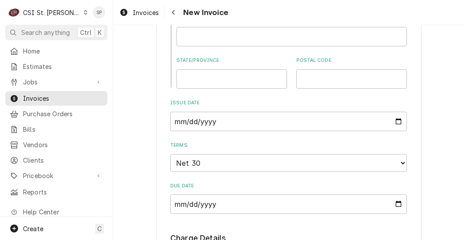
scroll to position [602, 0]
click at [397, 111] on input "[DATE]" at bounding box center [288, 120] width 237 height 19
type input "[DATE]"
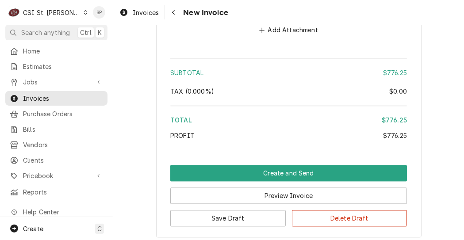
scroll to position [1611, 0]
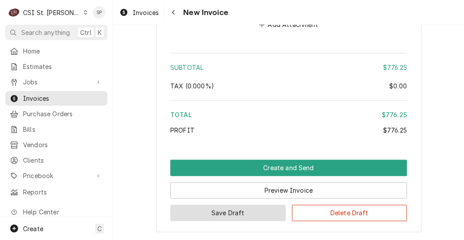
click at [183, 206] on button "Save Draft" at bounding box center [228, 213] width 116 height 16
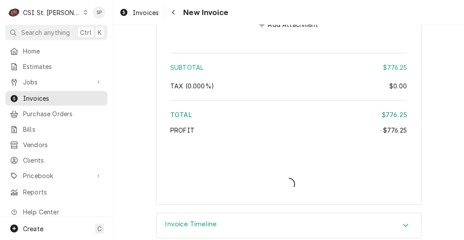
type textarea "x"
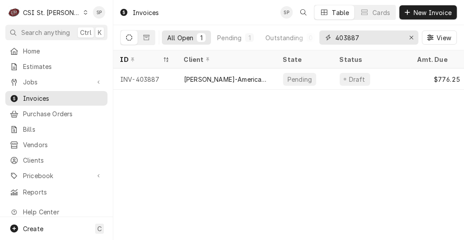
click at [361, 35] on input "403887" at bounding box center [369, 38] width 66 height 14
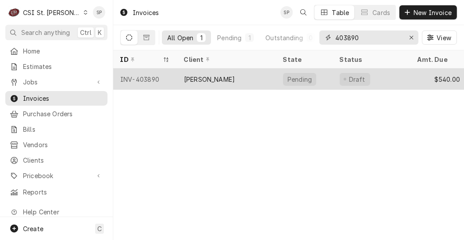
type input "403890"
click at [151, 74] on div "INV-403890" at bounding box center [145, 79] width 64 height 21
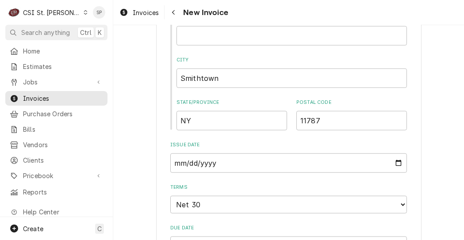
scroll to position [631, 0]
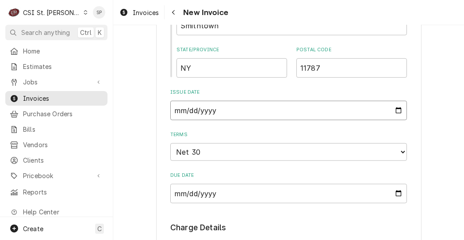
click at [394, 110] on input "2025-09-12" at bounding box center [288, 110] width 237 height 19
type input "2025-09-26"
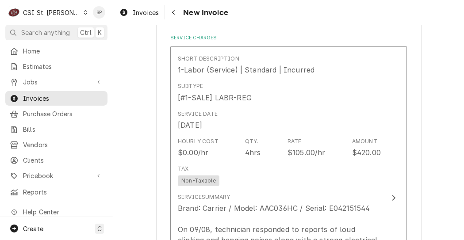
scroll to position [856, 0]
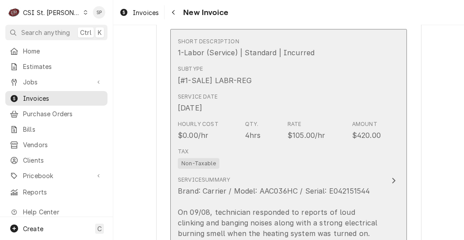
click at [293, 139] on div "$105.00/hr" at bounding box center [307, 135] width 38 height 11
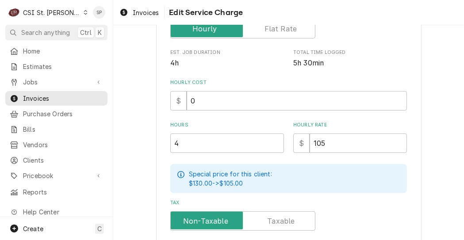
scroll to position [212, 0]
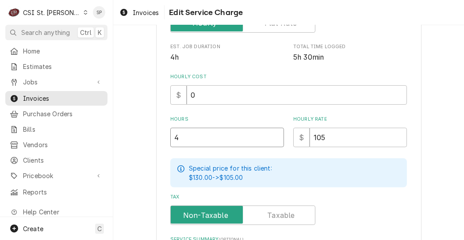
click at [177, 139] on input "4" at bounding box center [227, 137] width 114 height 19
type textarea "x"
type input "6"
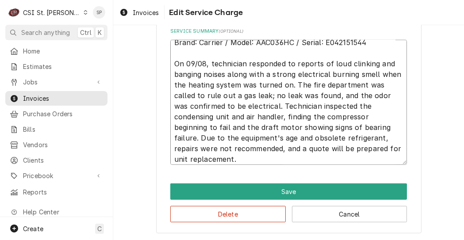
scroll to position [10, 0]
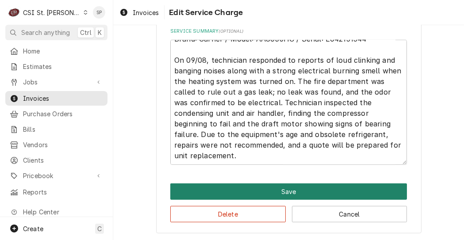
click at [209, 189] on button "Save" at bounding box center [288, 192] width 237 height 16
type textarea "x"
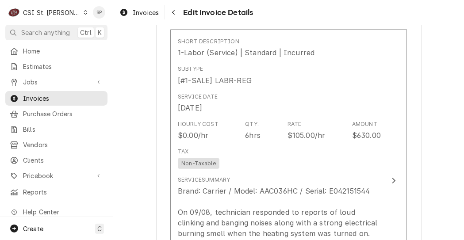
scroll to position [846, 0]
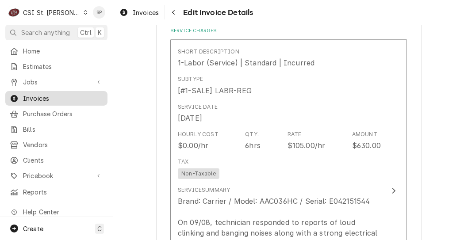
click at [49, 94] on span "Invoices" at bounding box center [63, 98] width 80 height 9
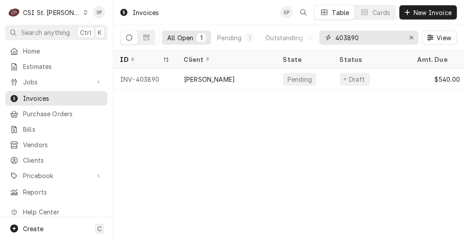
click at [362, 37] on input "403890" at bounding box center [369, 38] width 66 height 14
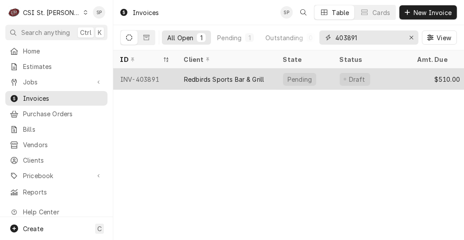
type input "403891"
click at [144, 76] on div "INV-403891" at bounding box center [145, 79] width 64 height 21
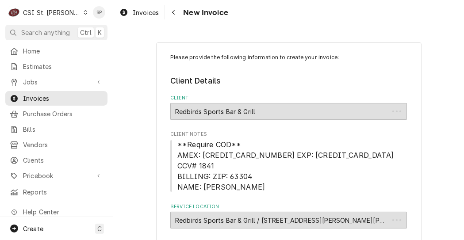
type textarea "x"
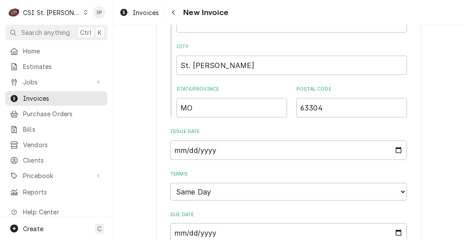
scroll to position [579, 0]
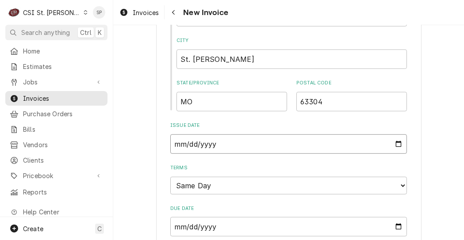
click at [396, 135] on input "2025-09-12" at bounding box center [288, 144] width 237 height 19
type input "2025-09-26"
type textarea "x"
click at [396, 135] on input "2025-09-26" at bounding box center [288, 144] width 237 height 19
click at [394, 135] on input "2025-09-26" at bounding box center [288, 144] width 237 height 19
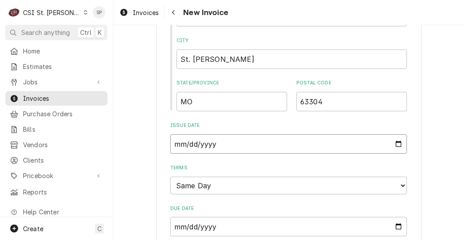
type input "2025-09-30"
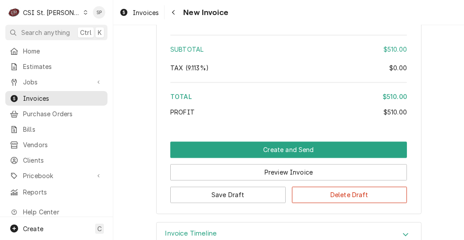
scroll to position [1570, 0]
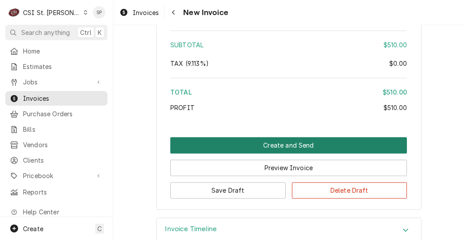
click at [270, 137] on button "Create and Send" at bounding box center [288, 145] width 237 height 16
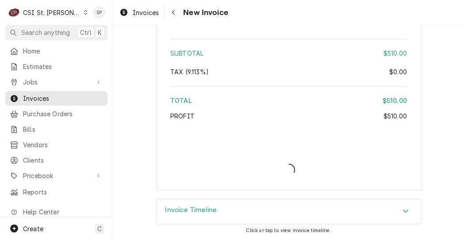
scroll to position [1552, 0]
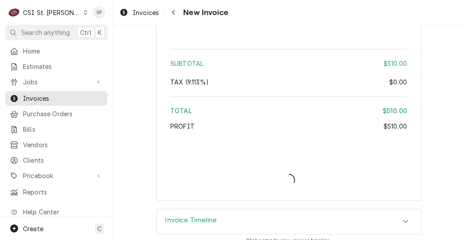
type textarea "x"
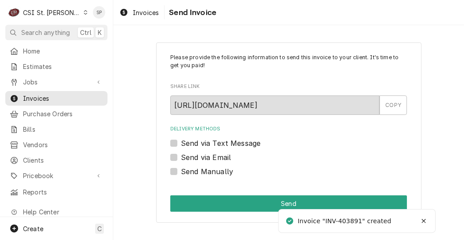
click at [181, 158] on label "Send via Email" at bounding box center [206, 157] width 50 height 11
click at [181, 158] on input "Send via Email" at bounding box center [299, 161] width 237 height 19
checkbox input "true"
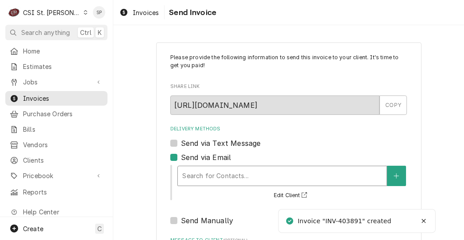
type textarea "x"
click at [199, 178] on div "Delivery Methods" at bounding box center [282, 176] width 200 height 16
click at [401, 180] on button "Delivery Methods" at bounding box center [396, 176] width 19 height 20
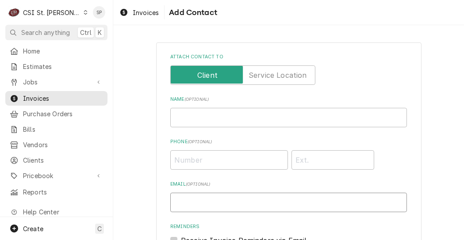
click at [389, 205] on input "Email ( optional )" at bounding box center [288, 202] width 237 height 19
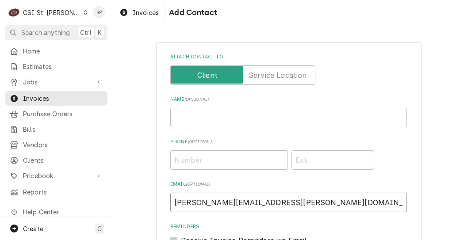
scroll to position [140, 0]
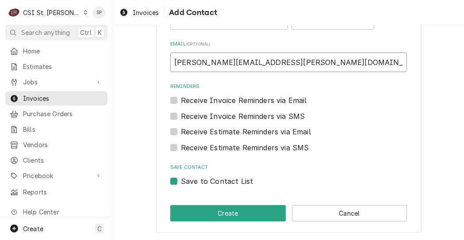
type input "vicky.stuesse@csi1.com"
click at [233, 182] on label "Save to Contact List" at bounding box center [217, 181] width 72 height 11
click at [233, 182] on input "Save to Contact List" at bounding box center [299, 185] width 237 height 19
checkbox input "false"
click at [211, 221] on div "Attach contact to Name ( optional ) Phone ( optional ) Email ( optional ) vicky…" at bounding box center [289, 67] width 266 height 331
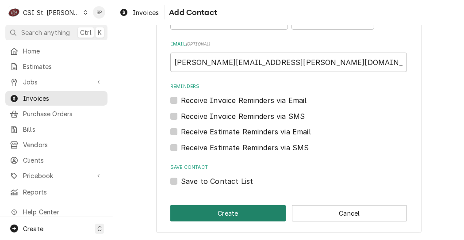
click at [211, 216] on button "Create" at bounding box center [228, 213] width 116 height 16
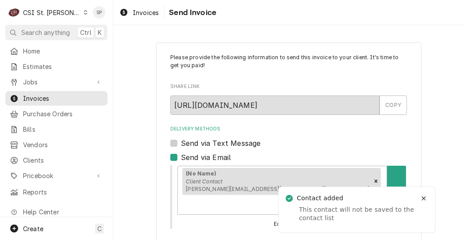
scroll to position [146, 0]
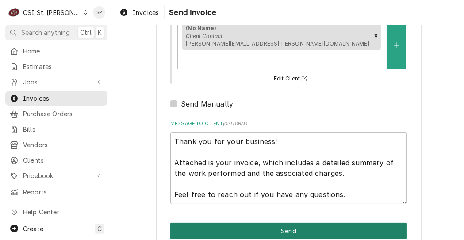
click at [283, 223] on button "Send" at bounding box center [288, 231] width 237 height 16
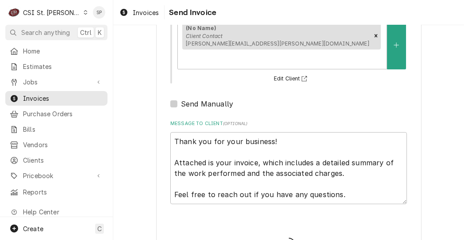
type textarea "x"
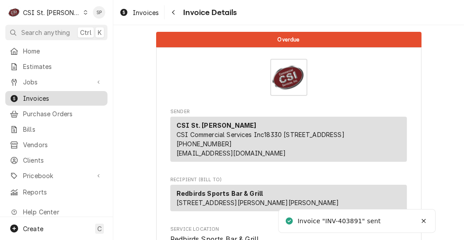
click at [46, 94] on span "Invoices" at bounding box center [63, 98] width 80 height 9
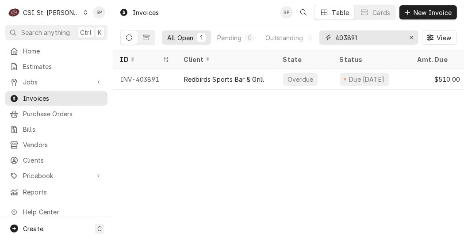
click at [367, 38] on input "403891" at bounding box center [369, 38] width 66 height 14
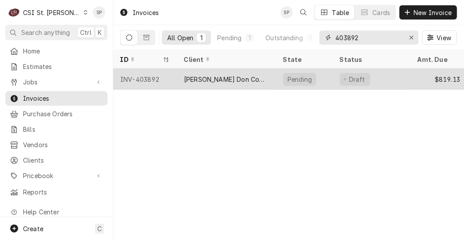
type input "403892"
click at [135, 81] on div "INV-403892" at bounding box center [145, 79] width 64 height 21
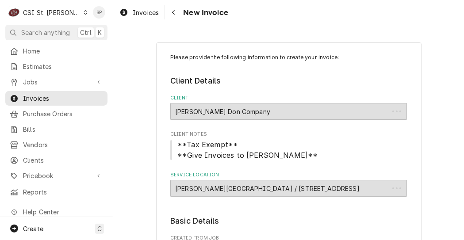
type textarea "x"
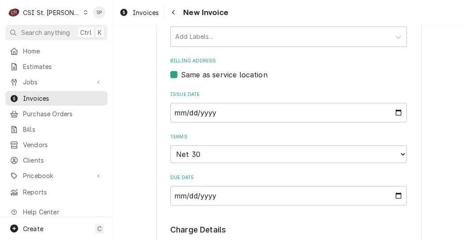
scroll to position [354, 0]
click at [396, 114] on input "[DATE]" at bounding box center [288, 112] width 237 height 19
type input "2025-09-26"
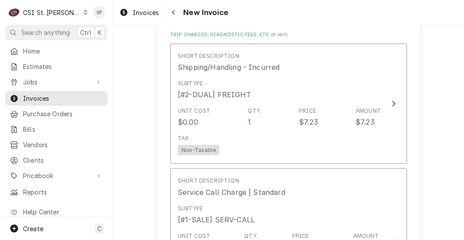
scroll to position [1168, 0]
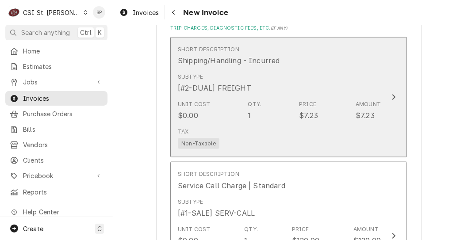
click at [276, 70] on div "Subtype [#2-DUAL] FREIGHT" at bounding box center [279, 83] width 203 height 27
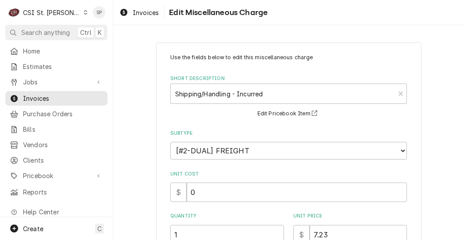
scroll to position [186, 0]
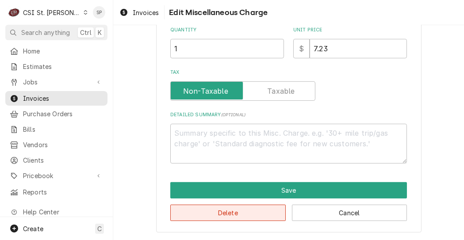
click at [212, 216] on button "Delete" at bounding box center [228, 213] width 116 height 16
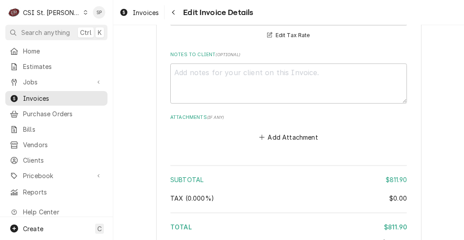
scroll to position [1564, 0]
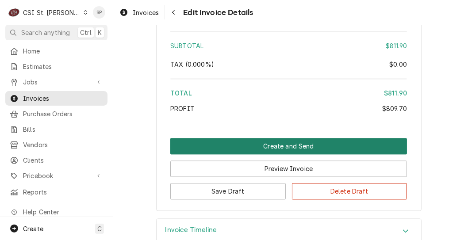
click at [251, 138] on button "Create and Send" at bounding box center [288, 146] width 237 height 16
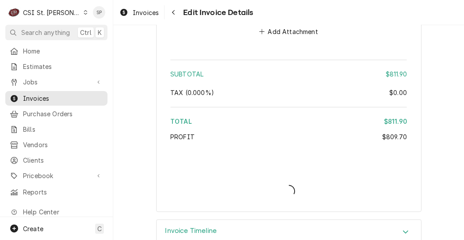
type textarea "x"
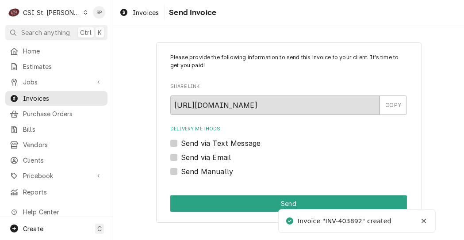
click at [181, 158] on label "Send via Email" at bounding box center [206, 157] width 50 height 11
click at [181, 158] on input "Send via Email" at bounding box center [299, 161] width 237 height 19
checkbox input "true"
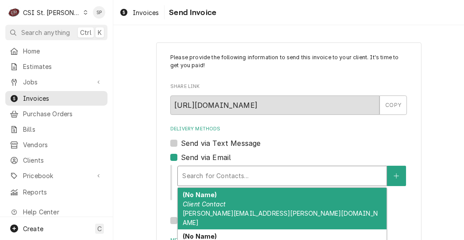
click at [227, 177] on div "Delivery Methods" at bounding box center [282, 176] width 200 height 16
click at [194, 209] on div "(No Name) Client Contact vicky.stuesse@csi1.com" at bounding box center [282, 209] width 209 height 42
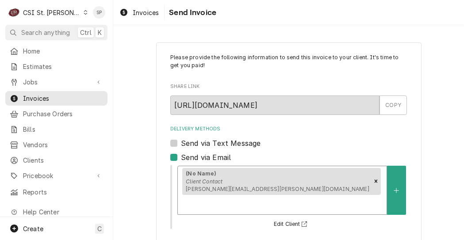
scroll to position [146, 0]
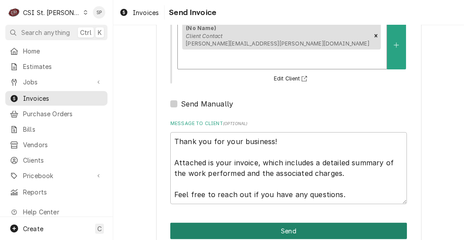
click at [275, 223] on button "Send" at bounding box center [288, 231] width 237 height 16
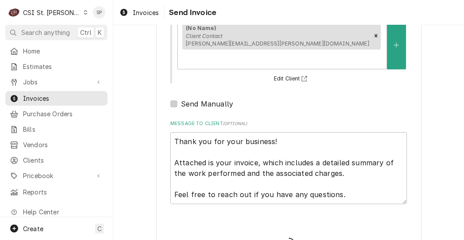
type textarea "x"
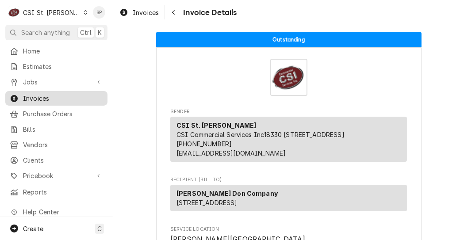
click at [73, 95] on span "Invoices" at bounding box center [63, 98] width 80 height 9
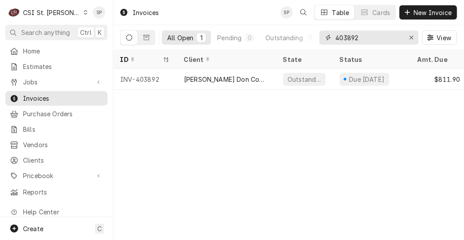
click at [366, 39] on input "403892" at bounding box center [369, 38] width 66 height 14
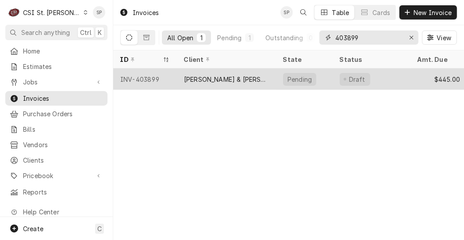
type input "403899"
click at [140, 77] on div "INV-403899" at bounding box center [145, 79] width 64 height 21
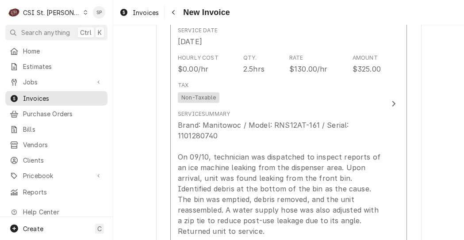
scroll to position [932, 0]
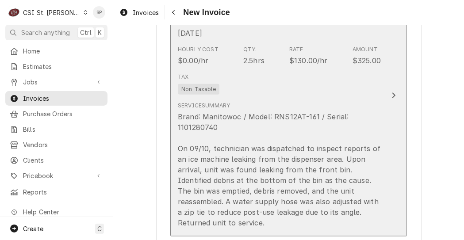
click at [319, 174] on div "Brand: Manitowoc / Model: RNS12AT-161 / Serial: 1101280740 On 09/10, technician…" at bounding box center [279, 170] width 203 height 117
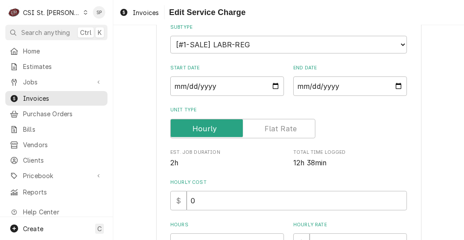
scroll to position [124, 0]
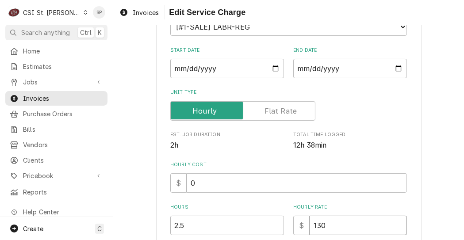
click at [347, 231] on input "130" at bounding box center [358, 225] width 97 height 19
type textarea "x"
type input "13"
type textarea "x"
type input "1"
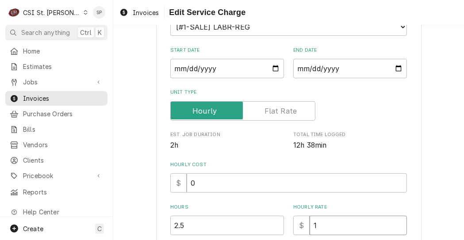
type textarea "x"
type input "0"
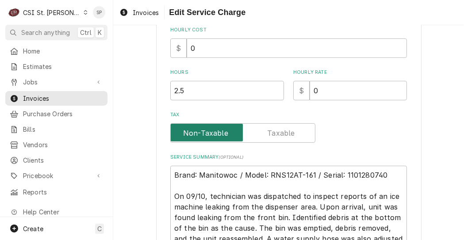
scroll to position [365, 0]
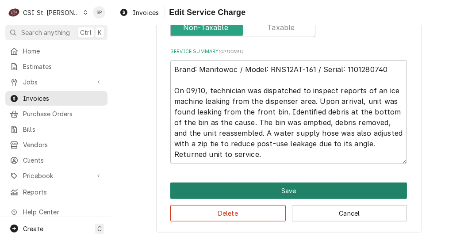
click at [268, 191] on button "Save" at bounding box center [288, 191] width 237 height 16
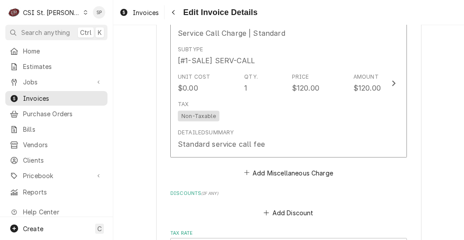
scroll to position [1251, 0]
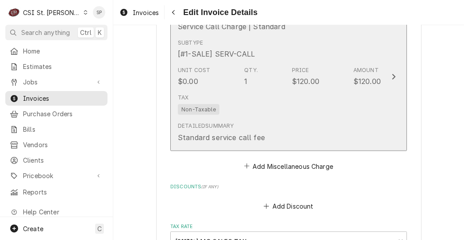
click at [294, 148] on button "Short Description Service Call Charge | Standard Subtype [#1-SALE] SERV-CALL Un…" at bounding box center [288, 77] width 237 height 148
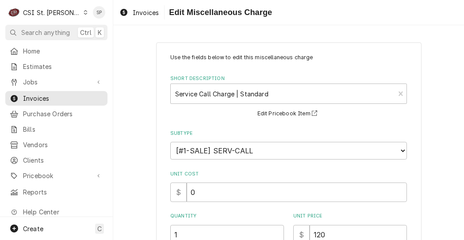
scroll to position [186, 0]
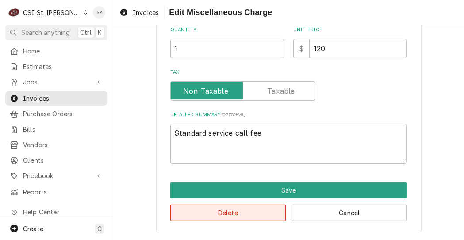
click at [244, 212] on button "Delete" at bounding box center [228, 213] width 116 height 16
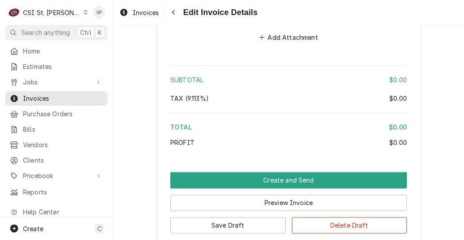
scroll to position [1480, 0]
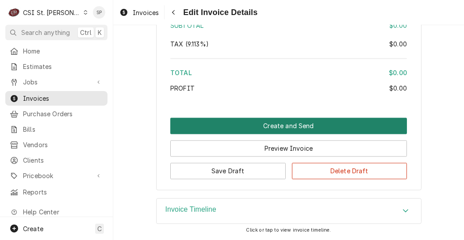
click at [290, 123] on button "Create and Send" at bounding box center [288, 126] width 237 height 16
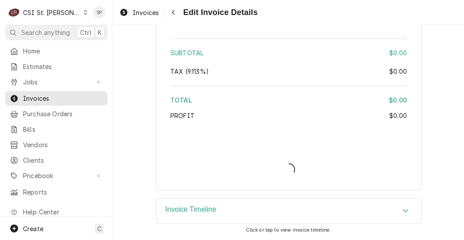
type textarea "x"
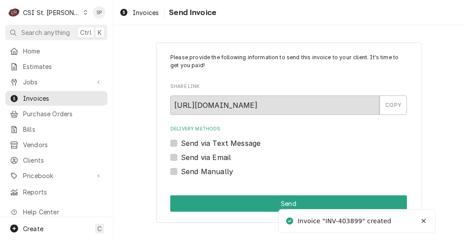
click at [181, 173] on label "Send Manually" at bounding box center [207, 171] width 52 height 11
click at [181, 173] on input "Send Manually" at bounding box center [299, 175] width 237 height 19
checkbox input "true"
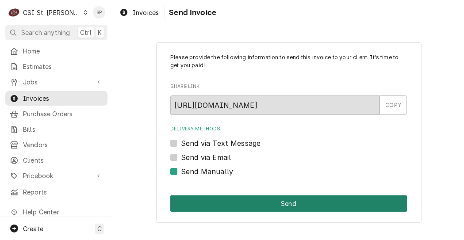
click at [245, 200] on button "Send" at bounding box center [288, 204] width 237 height 16
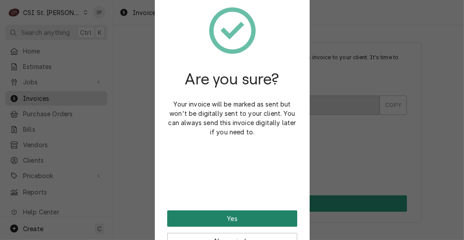
click at [239, 221] on button "Yes" at bounding box center [232, 219] width 130 height 16
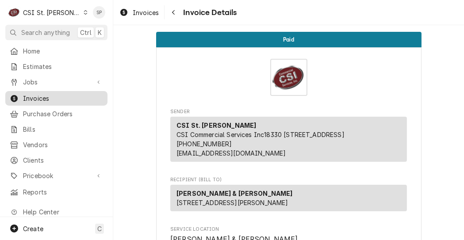
click at [77, 93] on div "Invoices" at bounding box center [56, 98] width 99 height 11
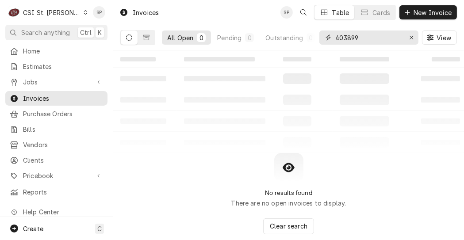
click at [370, 38] on input "403899" at bounding box center [369, 38] width 66 height 14
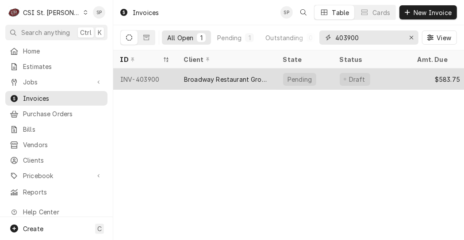
type input "403900"
click at [150, 78] on div "INV-403900" at bounding box center [145, 79] width 64 height 21
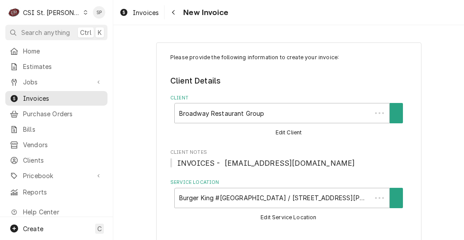
type textarea "x"
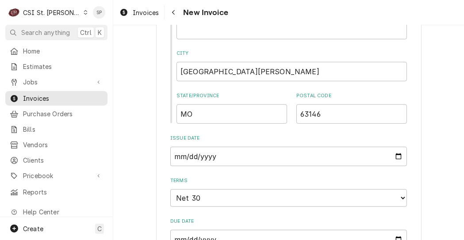
scroll to position [460, 0]
click at [396, 156] on input "[DATE]" at bounding box center [288, 155] width 237 height 19
type input "2025-09-26"
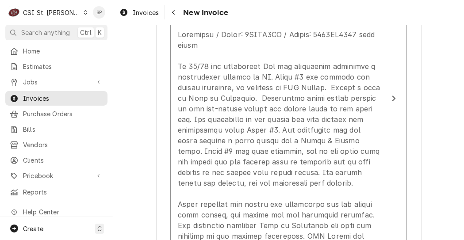
scroll to position [903, 0]
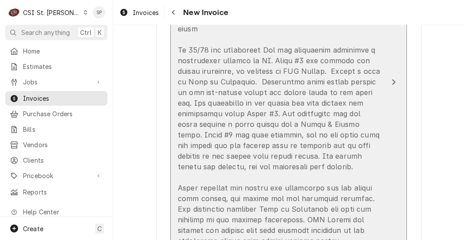
click at [330, 165] on div "Update Line Item" at bounding box center [279, 156] width 203 height 287
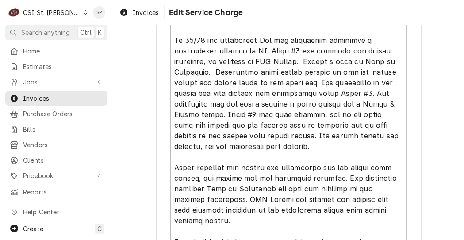
scroll to position [407, 0]
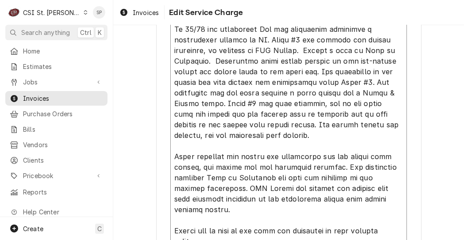
click at [301, 49] on textarea "Service Summary ( optional )" at bounding box center [288, 136] width 237 height 274
type textarea "x"
type textarea "Frymaster / Model: 2FQIG3OU / Serial: 2504FI0006 test fryer On 05/01 our techni…"
type textarea "x"
type textarea "Frymaster / Model: 2FQIG3OU / Serial: 2504FI0006 test fryer On 05/01 our techni…"
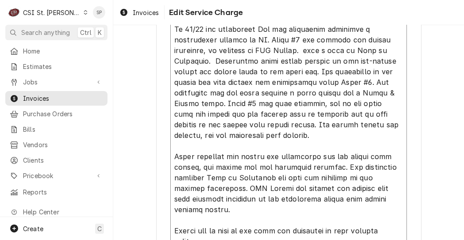
type textarea "x"
type textarea "Frymaster / Model: 2FQIG3OU / Serial: 2504FI0006 test fryer On 05/01 our techni…"
type textarea "x"
type textarea "Frymaster / Model: 2FQIG3OU / Serial: 2504FI0006 test fryer On 05/01 our techni…"
type textarea "x"
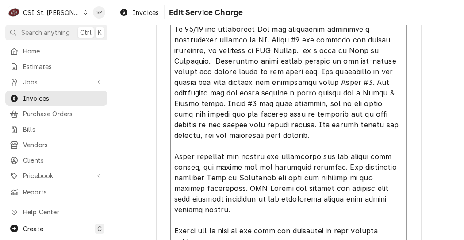
type textarea "Frymaster / Model: 2FQIG3OU / Serial: 2504FI0006 test fryer On 05/01 our techni…"
type textarea "x"
type textarea "Frymaster / Model: 2FQIG3OU / Serial: 2504FI0006 test fryer On 05/01 our techni…"
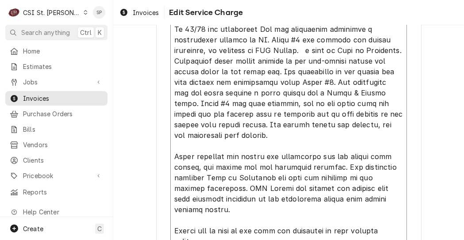
type textarea "x"
type textarea "Frymaster / Model: 2FQIG3OU / Serial: 2504FI0006 test fryer On 05/01 our techni…"
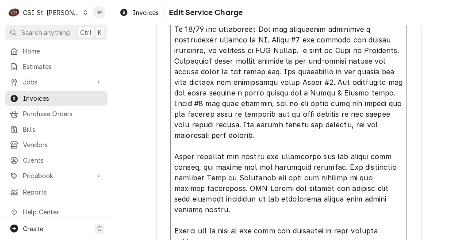
type textarea "x"
type textarea "Frymaster / Model: 2FQIG3OU / Serial: 2504FI0006 test fryer On 05/01 our techni…"
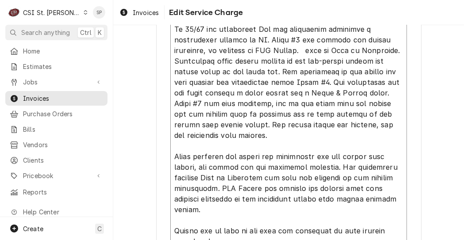
type textarea "x"
type textarea "Frymaster / Model: 2FQIG3OU / Serial: 2504FI0006 test fryer On 05/01 our techni…"
type textarea "x"
type textarea "Frymaster / Model: 2FQIG3OU / Serial: 2504FI0006 test fryer On 05/01 our techni…"
type textarea "x"
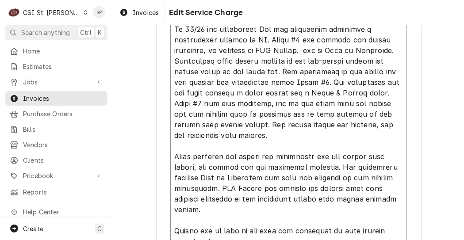
type textarea "Frymaster / Model: 2FQIG3OU / Serial: 2504FI0006 test fryer On 05/01 our techni…"
type textarea "x"
type textarea "Frymaster / Model: 2FQIG3OU / Serial: 2504FI0006 test fryer On 05/01 our techni…"
type textarea "x"
type textarea "Frymaster / Model: 2FQIG3OU / Serial: 2504FI0006 test fryer On 05/01 our techni…"
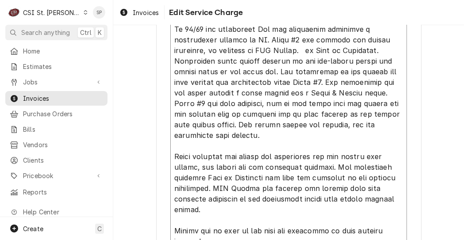
type textarea "x"
type textarea "Frymaster / Model: 2FQIG3OU / Serial: 2504FI0006 test fryer On 05/01 our techni…"
type textarea "x"
type textarea "Frymaster / Model: 2FQIG3OU / Serial: 2504FI0006 test fryer On 05/01 our techni…"
type textarea "x"
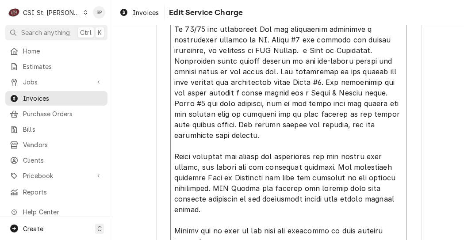
type textarea "Frymaster / Model: 2FQIG3OU / Serial: 2504FI0006 test fryer On 05/01 our techni…"
type textarea "x"
type textarea "Frymaster / Model: 2FQIG3OU / Serial: 2504FI0006 test fryer On 05/01 our techni…"
type textarea "x"
type textarea "Frymaster / Model: 2FQIG3OU / Serial: 2504FI0006 test fryer On 05/01 our techni…"
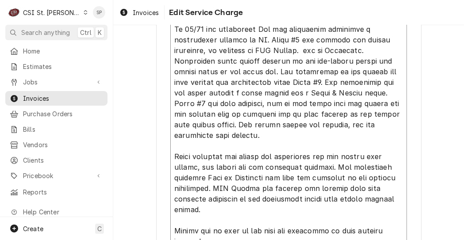
type textarea "x"
type textarea "Frymaster / Model: 2FQIG3OU / Serial: 2504FI0006 test fryer On 05/01 our techni…"
type textarea "x"
type textarea "Frymaster / Model: 2FQIG3OU / Serial: 2504FI0006 test fryer On 05/01 our techni…"
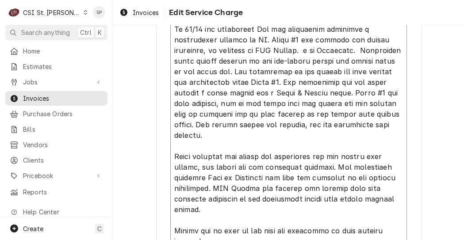
type textarea "x"
type textarea "Frymaster / Model: 2FQIG3OU / Serial: 2504FI0006 test fryer On 05/01 our techni…"
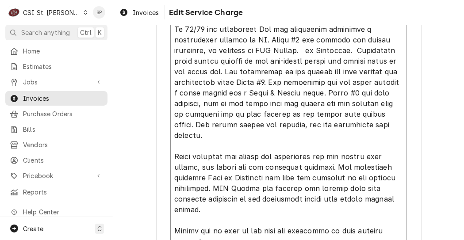
type textarea "x"
type textarea "Frymaster / Model: 2FQIG3OU / Serial: 2504FI0006 test fryer On 05/01 our techni…"
type textarea "x"
type textarea "Frymaster / Model: 2FQIG3OU / Serial: 2504FI0006 test fryer On 05/01 our techni…"
type textarea "x"
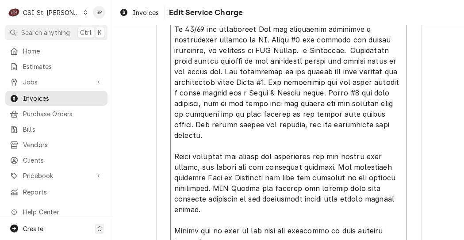
type textarea "Frymaster / Model: 2FQIG3OU / Serial: 2504FI0006 test fryer On 05/01 our techni…"
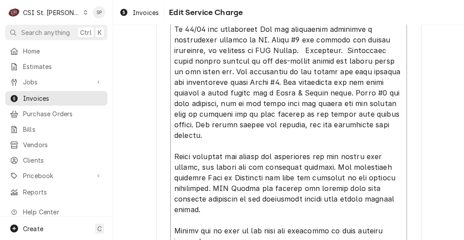
type textarea "x"
type textarea "Frymaster / Model: 2FQIG3OU / Serial: 2504FI0006 test fryer On 05/01 our techni…"
type textarea "x"
type textarea "Frymaster / Model: 2FQIG3OU / Serial: 2504FI0006 test fryer On 05/01 our techni…"
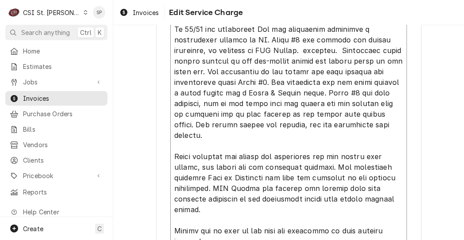
type textarea "x"
type textarea "Frymaster / Model: 2FQIG3OU / Serial: 2504FI0006 test fryer On 05/01 our techni…"
type textarea "x"
type textarea "Frymaster / Model: 2FQIG3OU / Serial: 2504FI0006 test fryer On 05/01 our techni…"
type textarea "x"
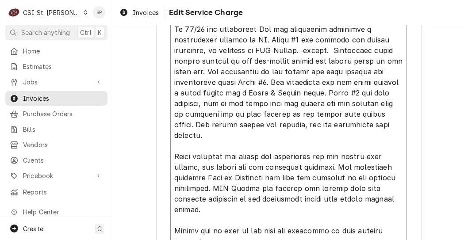
type textarea "Frymaster / Model: 2FQIG3OU / Serial: 2504FI0006 test fryer On 05/01 our techni…"
type textarea "x"
type textarea "Frymaster / Model: 2FQIG3OU / Serial: 2504FI0006 test fryer On 05/01 our techni…"
type textarea "x"
type textarea "Frymaster / Model: 2FQIG3OU / Serial: 2504FI0006 test fryer On 05/01 our techni…"
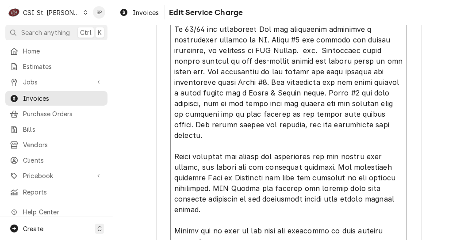
type textarea "x"
type textarea "Frymaster / Model: 2FQIG3OU / Serial: 2504FI0006 test fryer On 05/01 our techni…"
type textarea "x"
type textarea "Frymaster / Model: 2FQIG3OU / Serial: 2504FI0006 test fryer On 05/01 our techni…"
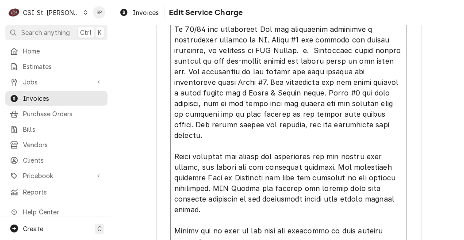
type textarea "x"
type textarea "Frymaster / Model: 2FQIG3OU / Serial: 2504FI0006 test fryer On 05/01 our techni…"
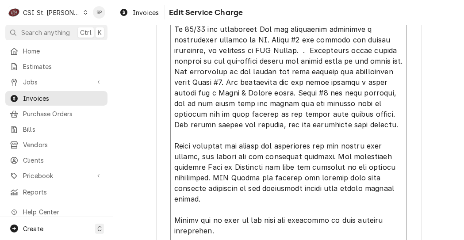
type textarea "x"
type textarea "Frymaster / Model: 2FQIG3OU / Serial: 2504FI0006 test fryer On 05/01 our techni…"
type textarea "x"
type textarea "Frymaster / Model: 2FQIG3OU / Serial: 2504FI0006 test fryer On 05/01 our techni…"
type textarea "x"
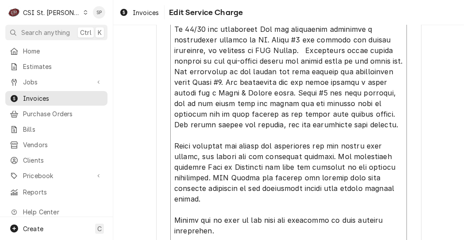
type textarea "Frymaster / Model: 2FQIG3OU / Serial: 2504FI0006 test fryer On 05/01 our techni…"
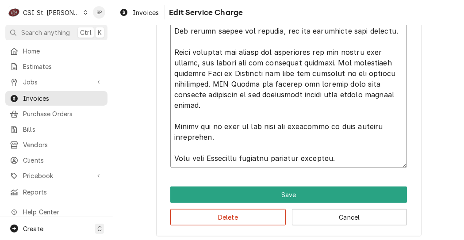
scroll to position [505, 0]
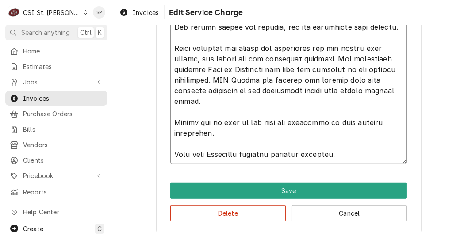
click at [170, 154] on textarea "Service Summary ( optional )" at bounding box center [288, 32] width 237 height 263
type textarea "x"
type textarea "Frymaster / Model: 2FQIG3OU / Serial: 2504FI0006 test fryer On 05/01 our techni…"
type textarea "x"
type textarea "Frymaster / Model: 2FQIG3OU / Serial: 2504FI0006 test fryer On 05/01 our techni…"
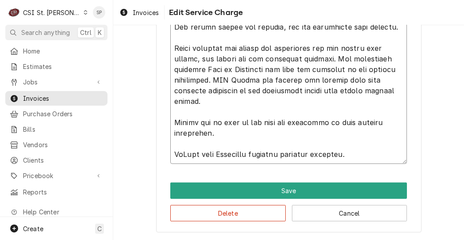
type textarea "x"
type textarea "Frymaster / Model: 2FQIG3OU / Serial: 2504FI0006 test fryer On 05/01 our techni…"
type textarea "x"
type textarea "Frymaster / Model: 2FQIG3OU / Serial: 2504FI0006 test fryer On 05/01 our techni…"
type textarea "x"
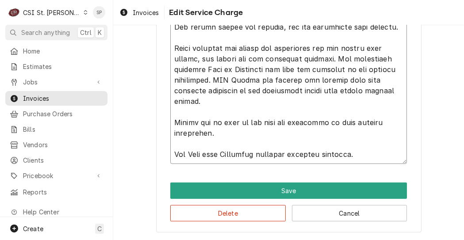
type textarea "Frymaster / Model: 2FQIG3OU / Serial: 2504FI0006 test fryer On 05/01 our techni…"
type textarea "x"
type textarea "Frymaster / Model: 2FQIG3OU / Serial: 2504FI0006 test fryer On 05/01 our techni…"
type textarea "x"
type textarea "Frymaster / Model: 2FQIG3OU / Serial: 2504FI0006 test fryer On 05/01 our techni…"
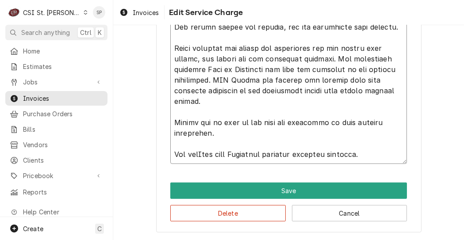
type textarea "x"
type textarea "Frymaster / Model: 2FQIG3OU / Serial: 2504FI0006 test fryer On 05/01 our techni…"
type textarea "x"
type textarea "Frymaster / Model: 2FQIG3OU / Serial: 2504FI0006 test fryer On 05/01 our techni…"
type textarea "x"
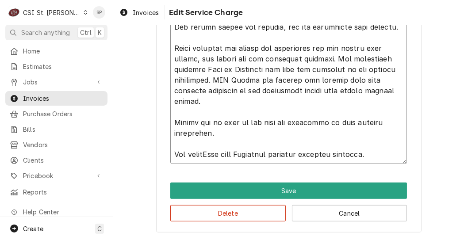
type textarea "Frymaster / Model: 2FQIG3OU / Serial: 2504FI0006 test fryer On 05/01 our techni…"
type textarea "x"
type textarea "Frymaster / Model: 2FQIG3OU / Serial: 2504FI0006 test fryer On 05/01 our techni…"
type textarea "x"
type textarea "Frymaster / Model: 2FQIG3OU / Serial: 2504FI0006 test fryer On 05/01 our techni…"
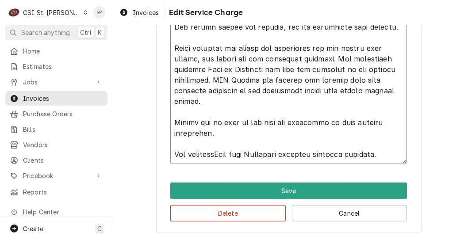
type textarea "x"
type textarea "Frymaster / Model: 2FQIG3OU / Serial: 2504FI0006 test fryer On 05/01 our techni…"
type textarea "x"
type textarea "Frymaster / Model: 2FQIG3OU / Serial: 2504FI0006 test fryer On 05/01 our techni…"
type textarea "x"
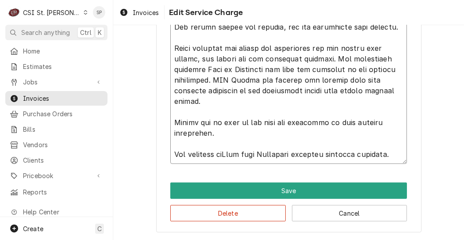
type textarea "Frymaster / Model: 2FQIG3OU / Serial: 2504FI0006 test fryer On 05/01 our techni…"
type textarea "x"
type textarea "Frymaster / Model: 2FQIG3OU / Serial: 2504FI0006 test fryer On 05/01 our techni…"
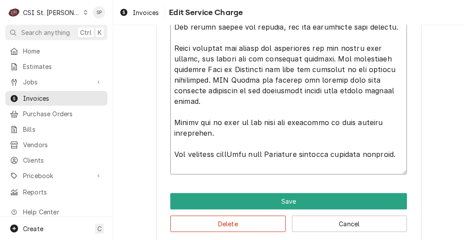
type textarea "x"
type textarea "Frymaster / Model: 2FQIG3OU / Serial: 2504FI0006 test fryer On 05/01 our techni…"
type textarea "x"
type textarea "Frymaster / Model: 2FQIG3OU / Serial: 2504FI0006 test fryer On 05/01 our techni…"
type textarea "x"
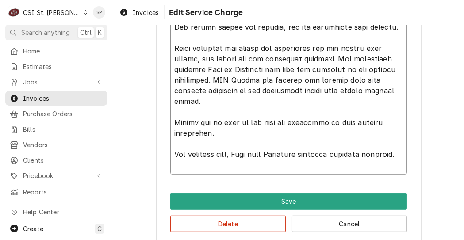
type textarea "Frymaster / Model: 2FQIG3OU / Serial: 2504FI0006 test fryer On 05/01 our techni…"
type textarea "x"
type textarea "Frymaster / Model: 2FQIG3OU / Serial: 2504FI0006 test fryer On 05/01 our techni…"
type textarea "x"
type textarea "Frymaster / Model: 2FQIG3OU / Serial: 2504FI0006 test fryer On 05/01 our techni…"
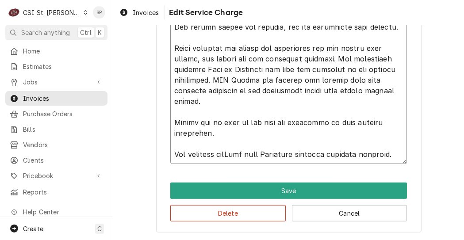
type textarea "x"
type textarea "Frymaster / Model: 2FQIG3OU / Serial: 2504FI0006 test fryer On 05/01 our techni…"
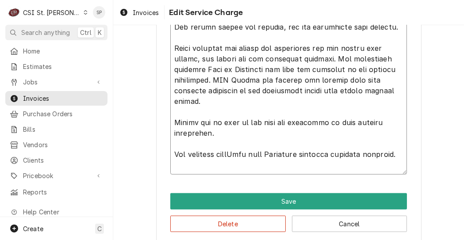
type textarea "x"
type textarea "Frymaster / Model: 2FQIG3OU / Serial: 2504FI0006 test fryer On 05/01 our techni…"
type textarea "x"
type textarea "Frymaster / Model: 2FQIG3OU / Serial: 2504FI0006 test fryer On 05/01 our techni…"
type textarea "x"
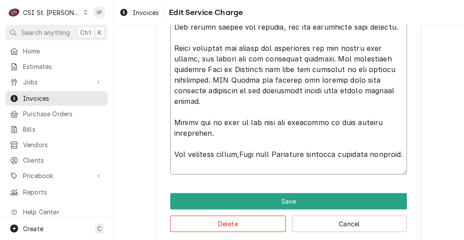
type textarea "Frymaster / Model: 2FQIG3OU / Serial: 2504FI0006 test fryer On 05/01 our techni…"
type textarea "x"
type textarea "Frymaster / Model: 2FQIG3OU / Serial: 2504FI0006 test fryer On 05/01 our techni…"
type textarea "x"
type textarea "Frymaster / Model: 2FQIG3OU / Serial: 2504FI0006 test fryer On 05/01 our techni…"
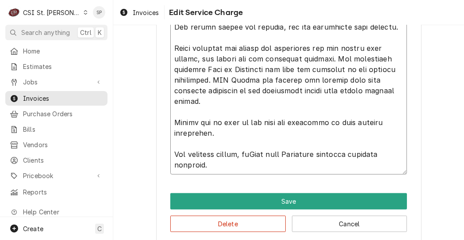
type textarea "x"
type textarea "Frymaster / Model: 2FQIG3OU / Serial: 2504FI0006 test fryer On 05/01 our techni…"
type textarea "x"
type textarea "Frymaster / Model: 2FQIG3OU / Serial: 2504FI0006 test fryer On 05/01 our techni…"
type textarea "x"
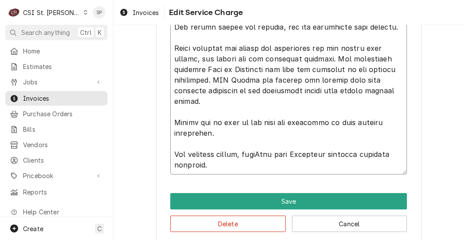
type textarea "Frymaster / Model: 2FQIG3OU / Serial: 2504FI0006 test fryer On 05/01 our techni…"
type textarea "x"
type textarea "Frymaster / Model: 2FQIG3OU / Serial: 2504FI0006 test fryer On 05/01 our techni…"
type textarea "x"
type textarea "Frymaster / Model: 2FQIG3OU / Serial: 2504FI0006 test fryer On 05/01 our techni…"
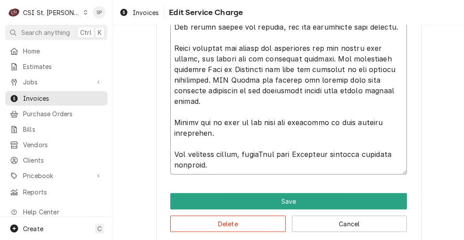
type textarea "x"
type textarea "Frymaster / Model: 2FQIG3OU / Serial: 2504FI0006 test fryer On 05/01 our techni…"
type textarea "x"
type textarea "Frymaster / Model: 2FQIG3OU / Serial: 2504FI0006 test fryer On 05/01 our techni…"
type textarea "x"
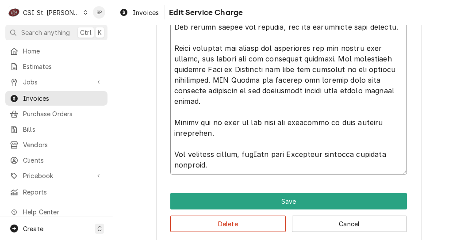
type textarea "Frymaster / Model: 2FQIG3OU / Serial: 2504FI0006 test fryer On 05/01 our techni…"
type textarea "x"
type textarea "Frymaster / Model: 2FQIG3OU / Serial: 2504FI0006 test fryer On 05/01 our techni…"
type textarea "x"
type textarea "Frymaster / Model: 2FQIG3OU / Serial: 2504FI0006 test fryer On 05/01 our techni…"
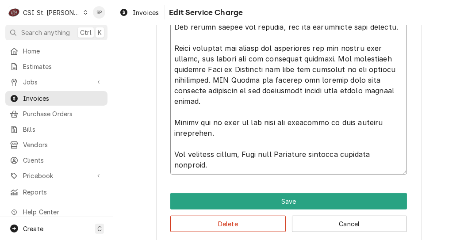
type textarea "x"
type textarea "Frymaster / Model: 2FQIG3OU / Serial: 2504FI0006 test fryer On 05/01 our techni…"
type textarea "x"
type textarea "Frymaster / Model: 2FQIG3OU / Serial: 2504FI0006 test fryer On 05/01 our techni…"
type textarea "x"
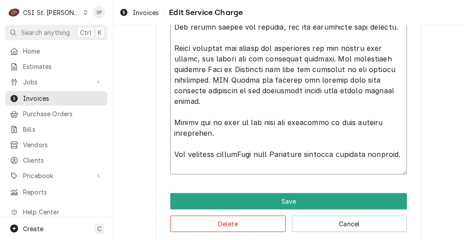
type textarea "Frymaster / Model: 2FQIG3OU / Serial: 2504FI0006 test fryer On 05/01 our techni…"
type textarea "x"
type textarea "Frymaster / Model: 2FQIG3OU / Serial: 2504FI0006 test fryer On 05/01 our techni…"
type textarea "x"
type textarea "Frymaster / Model: 2FQIG3OU / Serial: 2504FI0006 test fryer On 05/01 our techni…"
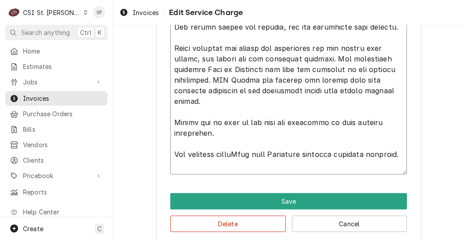
type textarea "x"
type textarea "Frymaster / Model: 2FQIG3OU / Serial: 2504FI0006 test fryer On 05/01 our techni…"
type textarea "x"
type textarea "Frymaster / Model: 2FQIG3OU / Serial: 2504FI0006 test fryer On 05/01 our techni…"
type textarea "x"
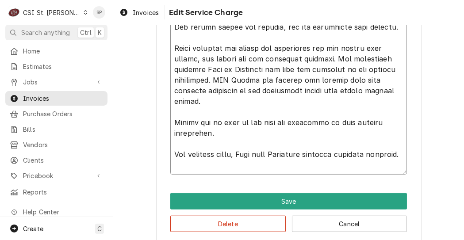
type textarea "Frymaster / Model: 2FQIG3OU / Serial: 2504FI0006 test fryer On 05/01 our techni…"
type textarea "x"
type textarea "Frymaster / Model: 2FQIG3OU / Serial: 2504FI0006 test fryer On 05/01 our techni…"
type textarea "x"
type textarea "Frymaster / Model: 2FQIG3OU / Serial: 2504FI0006 test fryer On 05/01 our techni…"
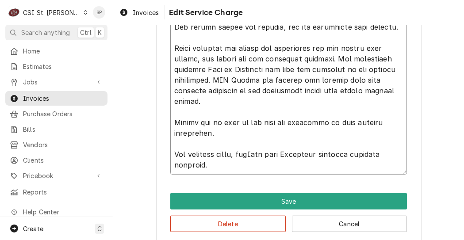
type textarea "x"
type textarea "Frymaster / Model: 2FQIG3OU / Serial: 2504FI0006 test fryer On 05/01 our techni…"
type textarea "x"
type textarea "Frymaster / Model: 2FQIG3OU / Serial: 2504FI0006 test fryer On 05/01 our techni…"
type textarea "x"
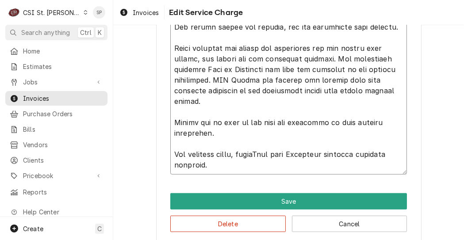
type textarea "Frymaster / Model: 2FQIG3OU / Serial: 2504FI0006 test fryer On 05/01 our techni…"
type textarea "x"
type textarea "Frymaster / Model: 2FQIG3OU / Serial: 2504FI0006 test fryer On 05/01 our techni…"
type textarea "x"
type textarea "Frymaster / Model: 2FQIG3OU / Serial: 2504FI0006 test fryer On 05/01 our techni…"
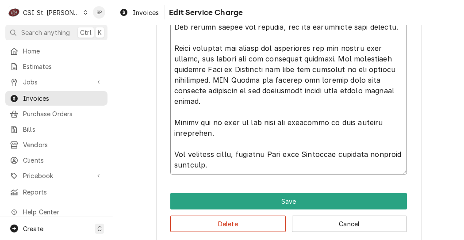
type textarea "x"
type textarea "Frymaster / Model: 2FQIG3OU / Serial: 2504FI0006 test fryer On 05/01 our techni…"
type textarea "x"
type textarea "Frymaster / Model: 2FQIG3OU / Serial: 2504FI0006 test fryer On 05/01 our techni…"
type textarea "x"
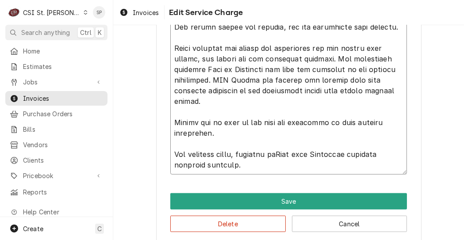
type textarea "Frymaster / Model: 2FQIG3OU / Serial: 2504FI0006 test fryer On 05/01 our techni…"
type textarea "x"
type textarea "Frymaster / Model: 2FQIG3OU / Serial: 2504FI0006 test fryer On 05/01 our techni…"
type textarea "x"
type textarea "Frymaster / Model: 2FQIG3OU / Serial: 2504FI0006 test fryer On 05/01 our techni…"
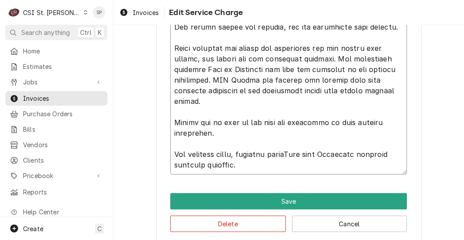
type textarea "x"
type textarea "Frymaster / Model: 2FQIG3OU / Serial: 2504FI0006 test fryer On 05/01 our techni…"
type textarea "x"
type textarea "Frymaster / Model: 2FQIG3OU / Serial: 2504FI0006 test fryer On 05/01 our techni…"
type textarea "x"
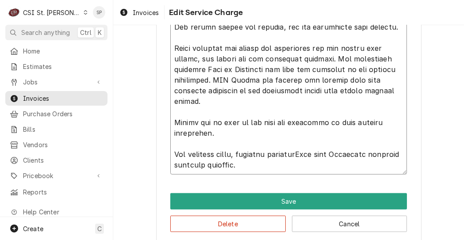
type textarea "Frymaster / Model: 2FQIG3OU / Serial: 2504FI0006 test fryer On 05/01 our techni…"
type textarea "x"
type textarea "Frymaster / Model: 2FQIG3OU / Serial: 2504FI0006 test fryer On 05/01 our techni…"
type textarea "x"
type textarea "Frymaster / Model: 2FQIG3OU / Serial: 2504FI0006 test fryer On 05/01 our techni…"
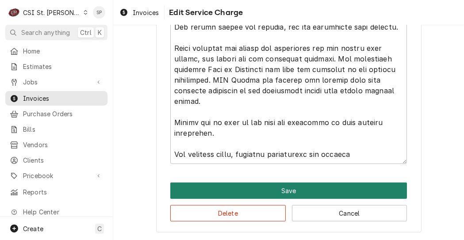
click at [246, 189] on button "Save" at bounding box center [288, 191] width 237 height 16
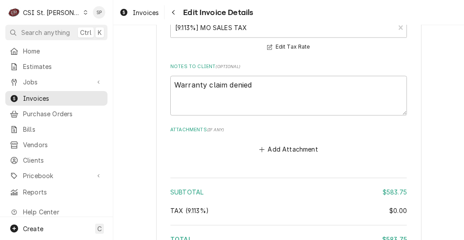
scroll to position [1505, 0]
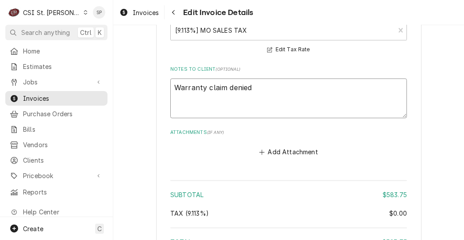
click at [250, 78] on textarea "Warranty claim denied" at bounding box center [288, 98] width 237 height 40
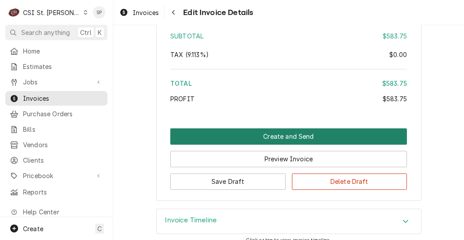
click at [258, 128] on button "Create and Send" at bounding box center [288, 136] width 237 height 16
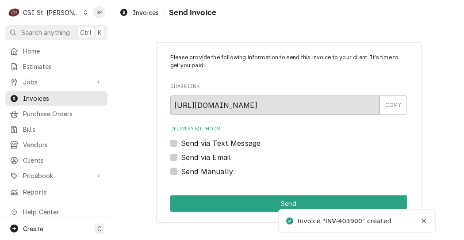
click at [181, 156] on label "Send via Email" at bounding box center [206, 157] width 50 height 11
click at [181, 156] on input "Send via Email" at bounding box center [299, 161] width 237 height 19
checkbox input "true"
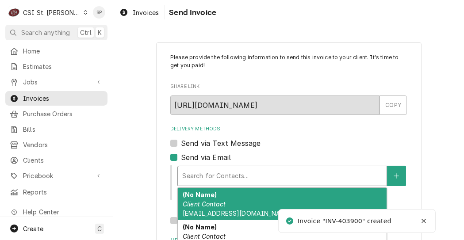
click at [198, 181] on div "Delivery Methods" at bounding box center [282, 176] width 200 height 16
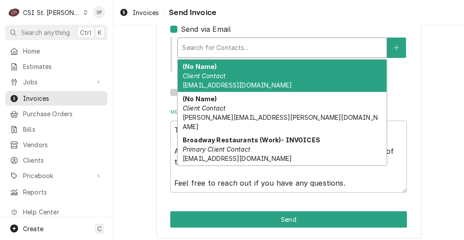
scroll to position [135, 0]
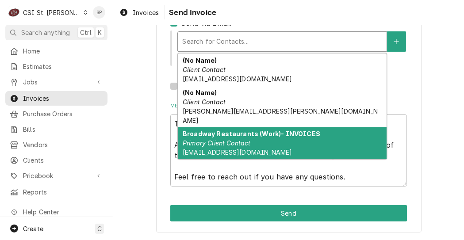
click at [206, 139] on em "Primary Client Contact" at bounding box center [217, 143] width 68 height 8
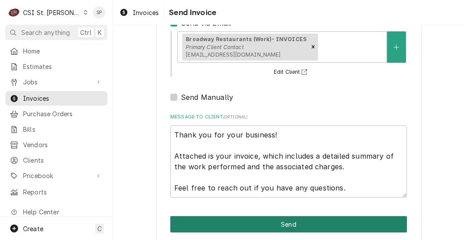
click at [253, 224] on button "Send" at bounding box center [288, 224] width 237 height 16
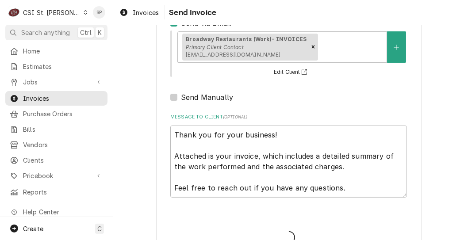
type textarea "x"
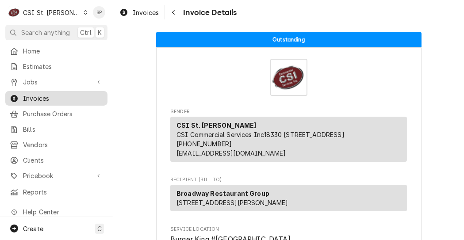
click at [41, 94] on span "Invoices" at bounding box center [63, 98] width 80 height 9
